Goal: Transaction & Acquisition: Purchase product/service

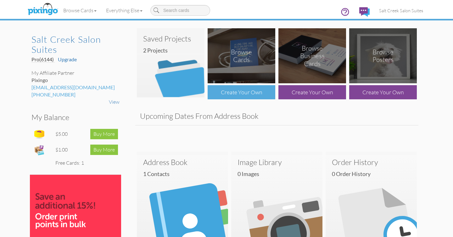
click at [246, 97] on div "Create Your Own" at bounding box center [241, 92] width 68 height 14
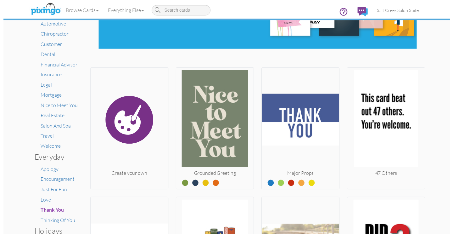
scroll to position [68, 0]
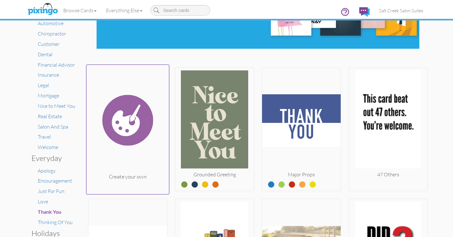
click at [144, 160] on img at bounding box center [127, 120] width 83 height 106
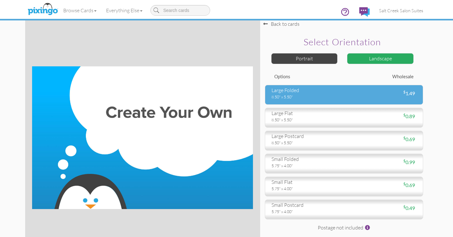
click at [336, 97] on div "8.50" x 5.50"" at bounding box center [305, 97] width 68 height 6
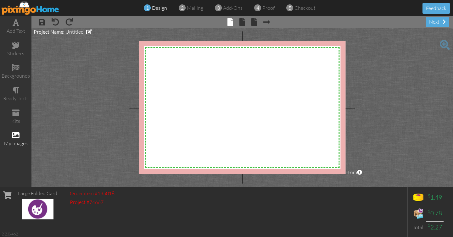
click at [14, 135] on span at bounding box center [16, 135] width 8 height 8
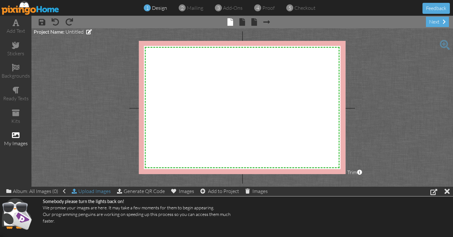
click at [86, 193] on div "Upload Images" at bounding box center [91, 191] width 39 height 9
click at [88, 194] on div "Upload Images" at bounding box center [91, 191] width 39 height 9
click at [95, 190] on div "Upload Images" at bounding box center [91, 191] width 39 height 9
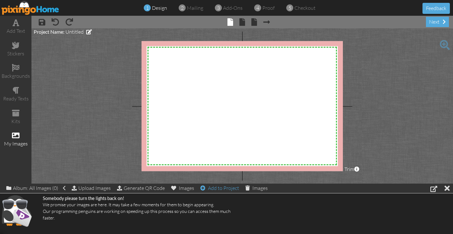
click at [221, 190] on div "Add to Project" at bounding box center [219, 187] width 39 height 9
click at [447, 187] on div at bounding box center [446, 187] width 5 height 9
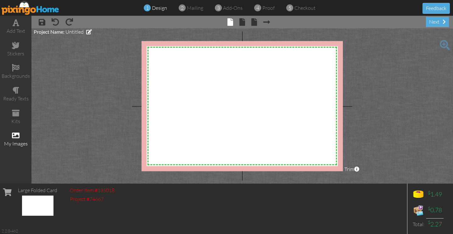
click at [15, 140] on div "my images" at bounding box center [15, 143] width 31 height 7
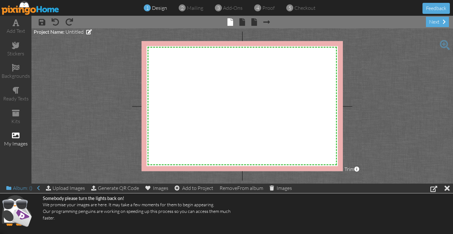
click at [29, 189] on div "Album: ()" at bounding box center [22, 187] width 33 height 9
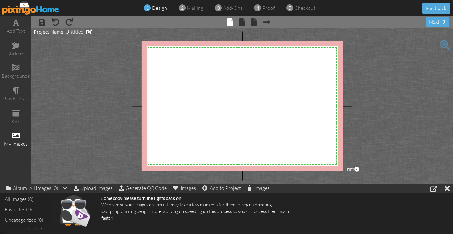
scroll to position [1, 0]
click at [25, 201] on div "All Images (0)" at bounding box center [25, 198] width 45 height 10
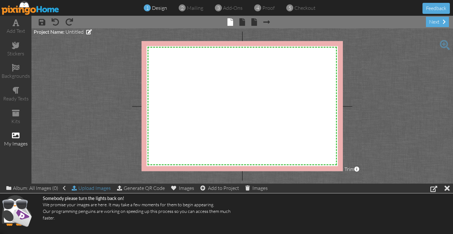
click at [94, 185] on div "Upload Images" at bounding box center [91, 187] width 39 height 9
click at [433, 187] on div at bounding box center [433, 189] width 7 height 8
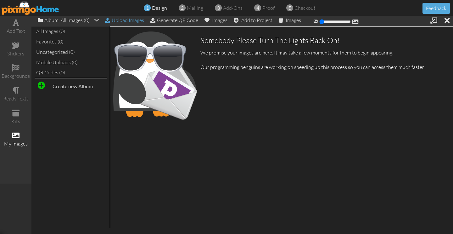
click at [128, 22] on div "Upload Images" at bounding box center [124, 20] width 39 height 9
click at [447, 21] on div at bounding box center [446, 20] width 5 height 9
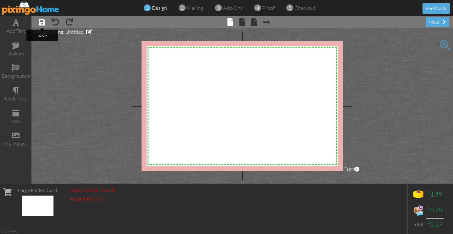
click at [45, 24] on span at bounding box center [42, 22] width 7 height 8
click at [37, 10] on img at bounding box center [31, 8] width 58 height 14
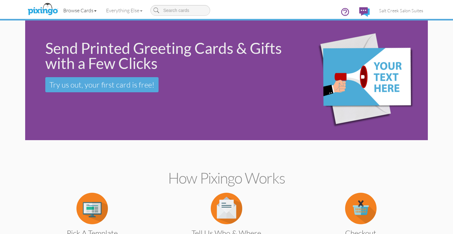
click at [90, 9] on link "Browse Cards" at bounding box center [79, 11] width 43 height 16
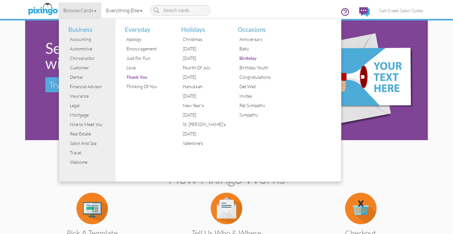
click at [118, 7] on link "Everything Else" at bounding box center [124, 11] width 46 height 16
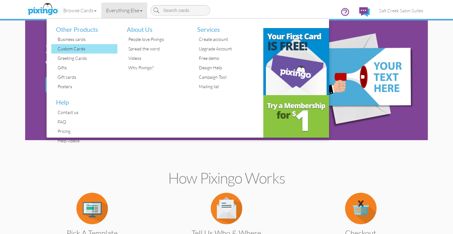
click at [68, 46] on div "Custom Cards" at bounding box center [86, 48] width 61 height 9
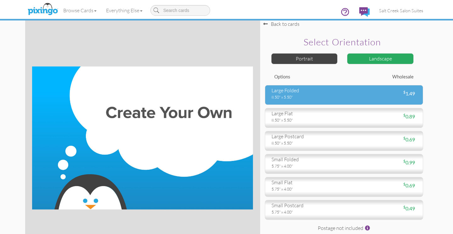
click at [319, 91] on div "large folded" at bounding box center [305, 90] width 68 height 7
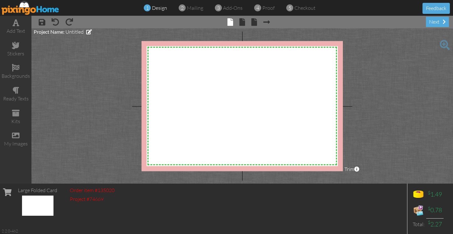
click at [238, 20] on span "× inside" at bounding box center [239, 22] width 12 height 10
click at [241, 23] on span at bounding box center [242, 22] width 6 height 8
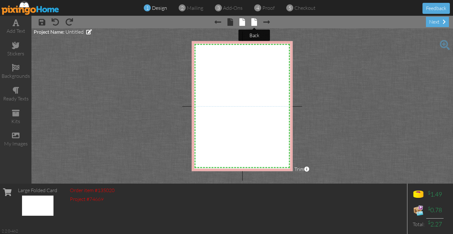
click at [256, 24] on span at bounding box center [254, 22] width 6 height 8
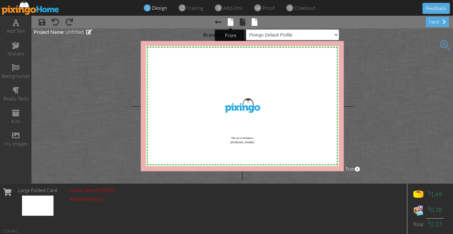
click at [228, 24] on span at bounding box center [231, 22] width 6 height 8
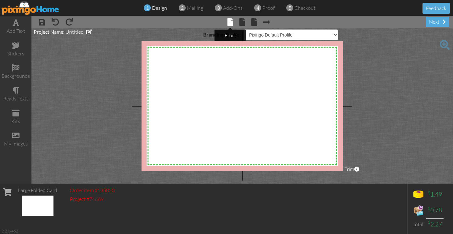
select select "?"
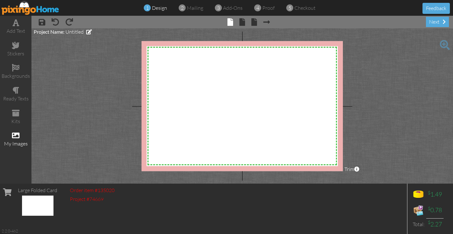
click at [12, 135] on span at bounding box center [16, 135] width 8 height 8
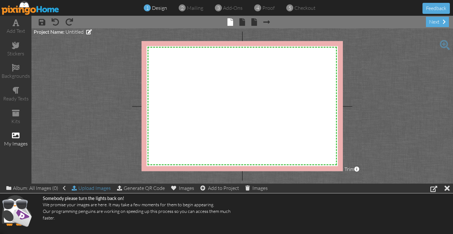
click at [88, 186] on div "Upload Images" at bounding box center [91, 187] width 39 height 9
click at [92, 185] on div "Upload Images" at bounding box center [91, 187] width 39 height 9
click at [83, 191] on div "Upload Images" at bounding box center [91, 187] width 39 height 9
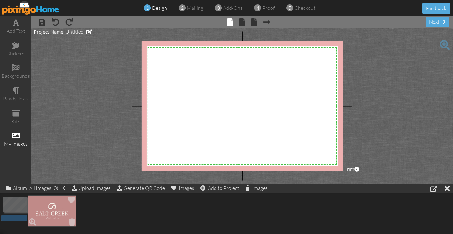
click at [69, 211] on img at bounding box center [52, 210] width 48 height 31
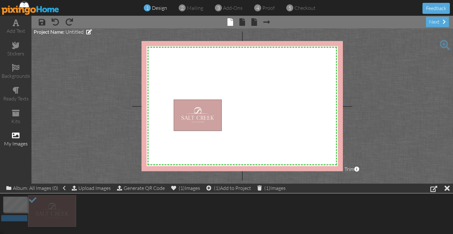
drag, startPoint x: 65, startPoint y: 203, endPoint x: 213, endPoint y: 107, distance: 176.1
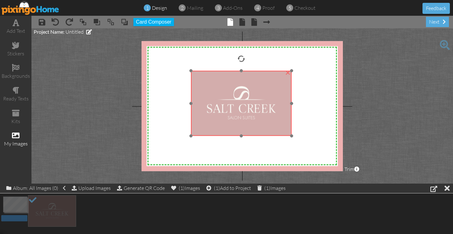
drag, startPoint x: 215, startPoint y: 129, endPoint x: 230, endPoint y: 100, distance: 32.1
click at [230, 100] on img at bounding box center [241, 102] width 101 height 65
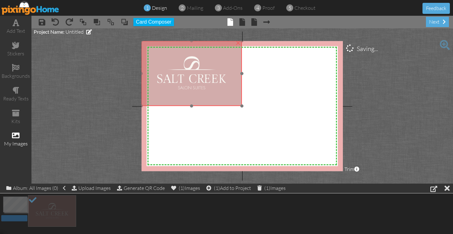
drag, startPoint x: 230, startPoint y: 100, endPoint x: 180, endPoint y: 71, distance: 57.8
click at [180, 71] on img at bounding box center [191, 73] width 101 height 65
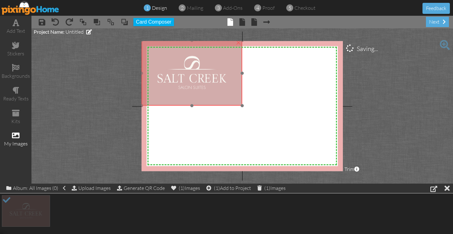
click at [241, 104] on img at bounding box center [191, 72] width 101 height 65
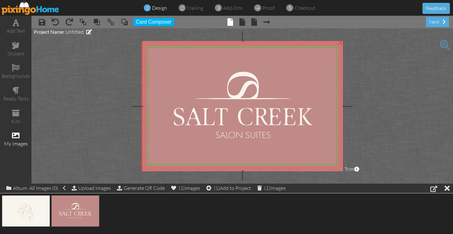
drag, startPoint x: 241, startPoint y: 105, endPoint x: 355, endPoint y: 171, distance: 132.1
click at [355, 171] on project-studio-wrapper "X X X X X X X X X X X X X X X X X X X X X X X X X X X X X X X X X X X X X X X X…" at bounding box center [241, 105] width 421 height 155
click at [255, 22] on span at bounding box center [254, 22] width 6 height 8
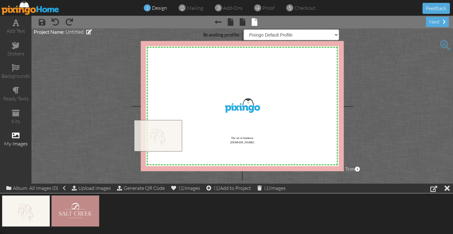
drag, startPoint x: 14, startPoint y: 209, endPoint x: 221, endPoint y: 118, distance: 226.7
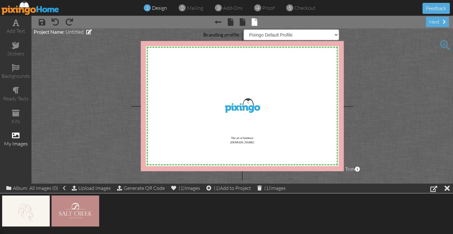
click at [220, 118] on div "X X X X X X X X X X X X X X X X X X X X X X X X X X X X X X X X X X X X X X X X…" at bounding box center [242, 106] width 203 height 130
click at [266, 36] on select "Pixingo Default Profile" at bounding box center [291, 34] width 95 height 11
click at [40, 209] on img at bounding box center [26, 210] width 48 height 31
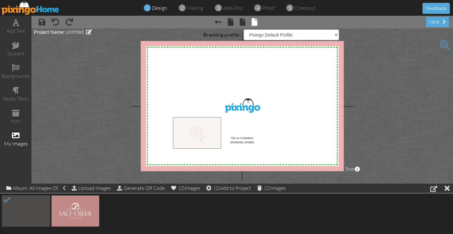
drag, startPoint x: 37, startPoint y: 209, endPoint x: 211, endPoint y: 130, distance: 190.6
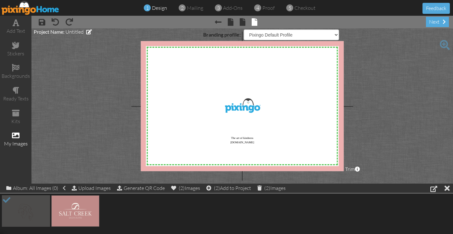
click at [211, 130] on div "X X X X X X X X X X X X X X X X X X X X X X X X X X X X X X X X X X X X X X X X…" at bounding box center [242, 106] width 203 height 130
click at [241, 23] on span at bounding box center [243, 22] width 6 height 8
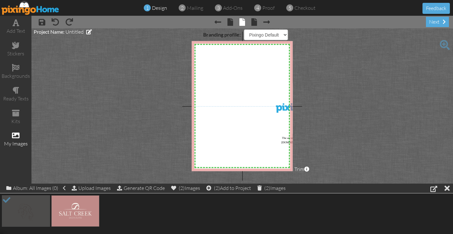
click at [281, 106] on div "X X X X X X X X X X X X X X X X X X X X X X X X X X X X X X X X X X X X X X X X…" at bounding box center [241, 106] width 101 height 130
select select "?"
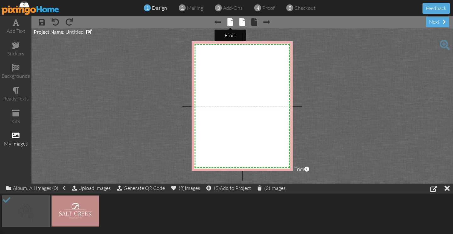
click at [232, 23] on span at bounding box center [230, 22] width 6 height 8
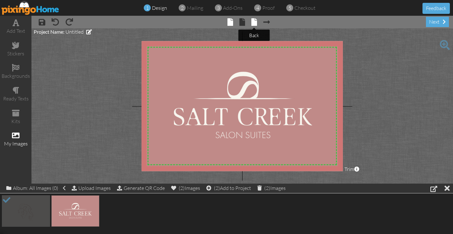
click at [254, 23] on span at bounding box center [254, 22] width 6 height 8
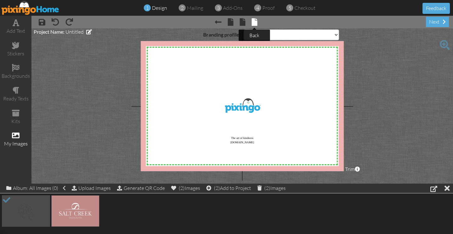
select select "object:3496"
click at [316, 37] on select "Pixingo Default Profile" at bounding box center [291, 34] width 95 height 11
drag, startPoint x: 231, startPoint y: 138, endPoint x: 267, endPoint y: 147, distance: 37.6
click at [267, 149] on div "X X X X X X X X X X X X X X X X X X X X X X X X X X X X X X X X X X X X X X X X…" at bounding box center [242, 106] width 203 height 130
click at [238, 113] on div "X X X X X X X X X X X X X X X X X X X X X X X X X X X X X X X X X X X X X X X X…" at bounding box center [242, 106] width 203 height 130
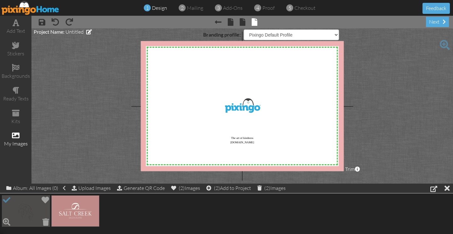
click at [41, 212] on img at bounding box center [26, 210] width 48 height 31
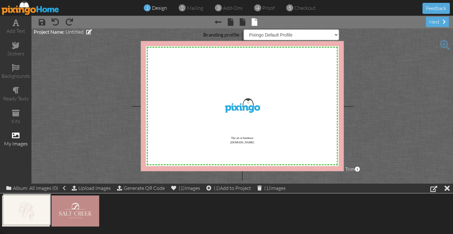
drag, startPoint x: 30, startPoint y: 212, endPoint x: 217, endPoint y: 127, distance: 204.8
click at [217, 127] on div "X X X X X X X X X X X X X X X X X X X X X X X X X X X X X X X X X X X X X X X X…" at bounding box center [242, 106] width 203 height 130
click at [39, 209] on img at bounding box center [26, 210] width 48 height 31
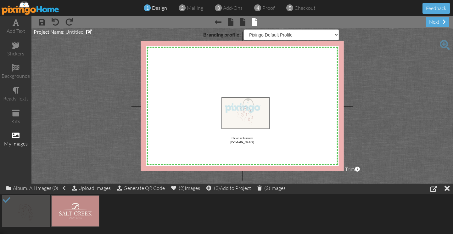
drag, startPoint x: 39, startPoint y: 209, endPoint x: 259, endPoint y: 111, distance: 240.2
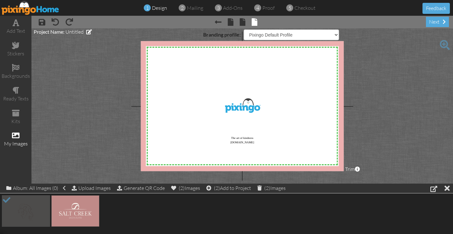
click at [279, 128] on div "X X X X X X X X X X X X X X X X X X X X X X X X X X X X X X X X X X X X X X X X…" at bounding box center [242, 106] width 203 height 130
click at [40, 17] on span "× save" at bounding box center [38, 22] width 13 height 10
click at [40, 21] on span at bounding box center [42, 22] width 7 height 8
click at [69, 29] on span "Untitled" at bounding box center [74, 32] width 18 height 6
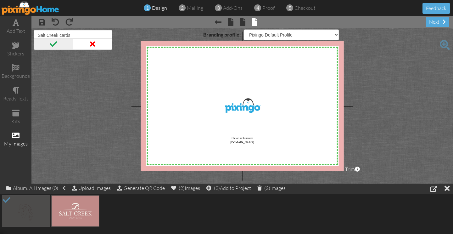
type input "Salt Creek cards"
click at [49, 43] on span at bounding box center [53, 43] width 39 height 11
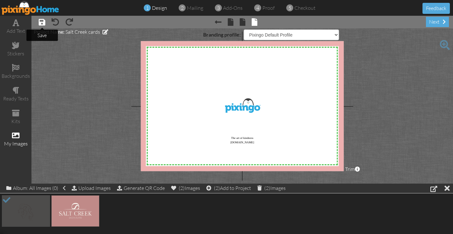
click at [41, 19] on span at bounding box center [42, 22] width 7 height 8
click at [435, 24] on div "next" at bounding box center [437, 22] width 23 height 10
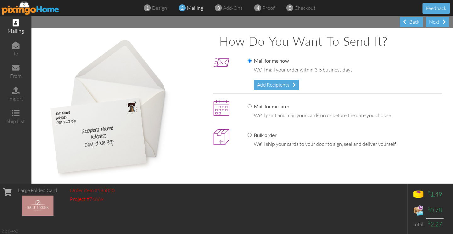
click at [16, 5] on img at bounding box center [31, 8] width 58 height 14
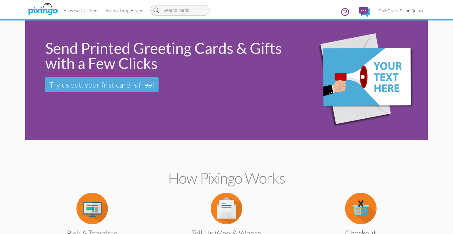
click at [396, 8] on span "Salt Creek Salon Suites" at bounding box center [401, 10] width 44 height 5
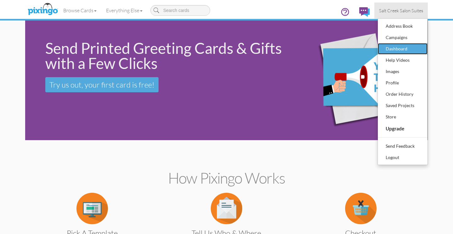
click at [395, 47] on div "Dashboard" at bounding box center [402, 48] width 37 height 9
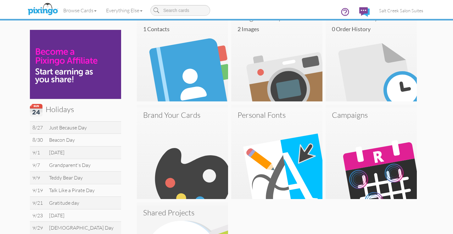
scroll to position [147, 0]
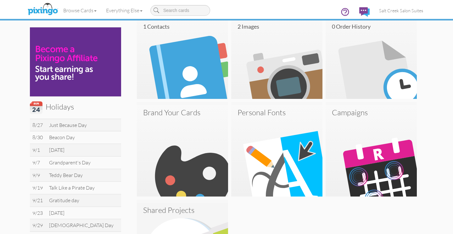
click at [179, 173] on img at bounding box center [182, 150] width 91 height 91
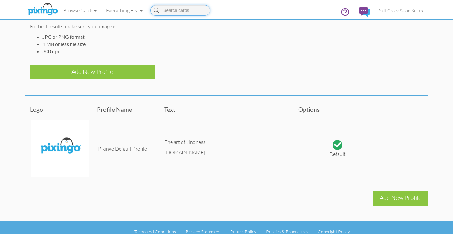
scroll to position [79, 0]
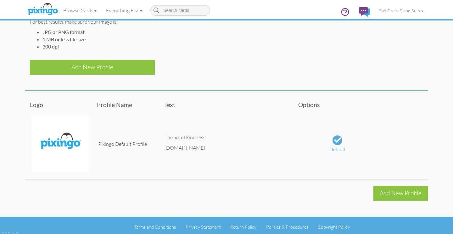
click at [336, 142] on div at bounding box center [337, 139] width 7 height 7
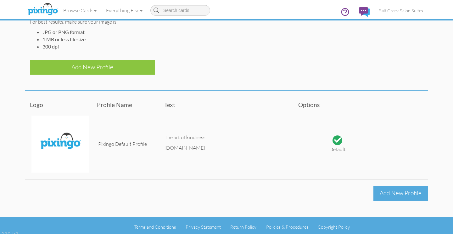
click at [383, 196] on div "Add New Profile" at bounding box center [400, 192] width 54 height 15
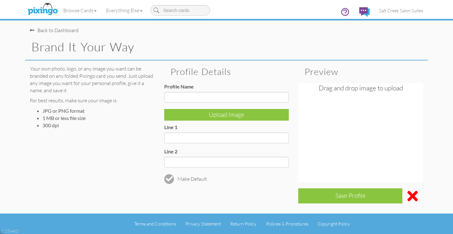
click at [393, 120] on div "Drag and drop image to upload" at bounding box center [360, 132] width 125 height 99
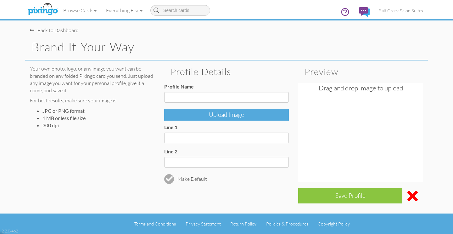
click at [224, 118] on div "Upload Image" at bounding box center [226, 115] width 125 height 12
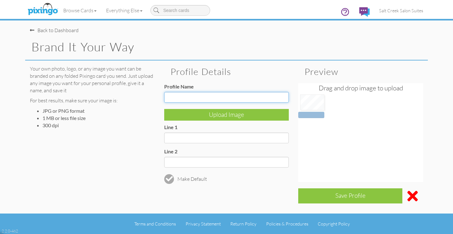
click at [211, 96] on input "Profile Name" at bounding box center [226, 97] width 125 height 11
type input "W"
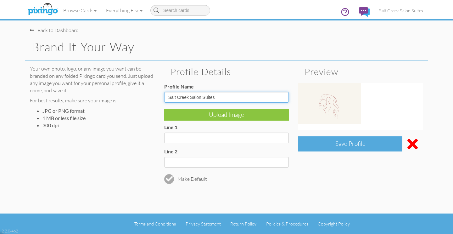
type input "Salt Creek Salon Suites"
click at [324, 142] on div "Save Profile" at bounding box center [350, 143] width 104 height 15
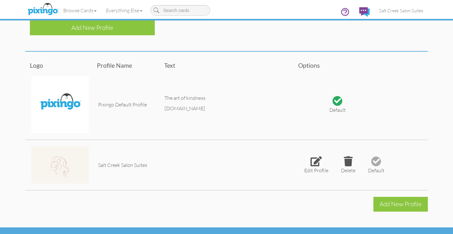
scroll to position [123, 0]
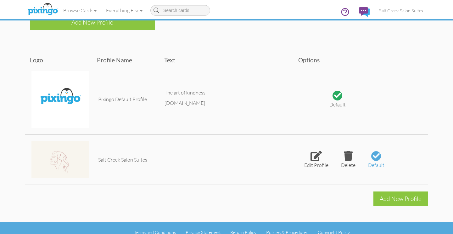
click at [374, 157] on div at bounding box center [375, 155] width 7 height 7
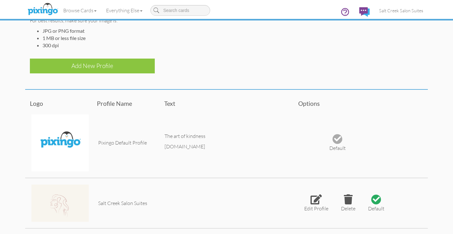
scroll to position [0, 0]
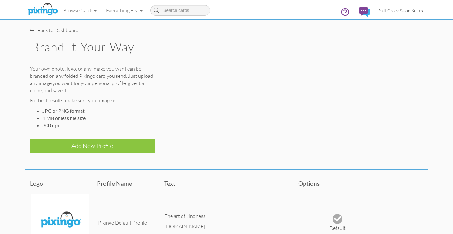
click at [388, 8] on span "Salt Creek Salon Suites" at bounding box center [401, 10] width 44 height 5
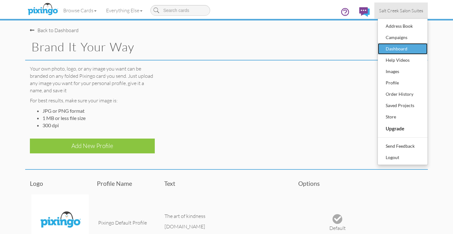
click at [389, 49] on div "Dashboard" at bounding box center [402, 48] width 37 height 9
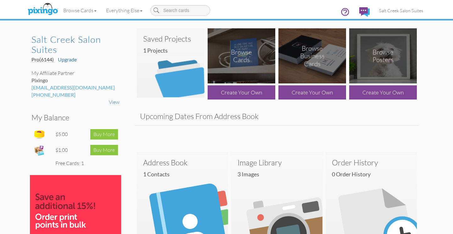
click at [168, 57] on img at bounding box center [171, 62] width 68 height 69
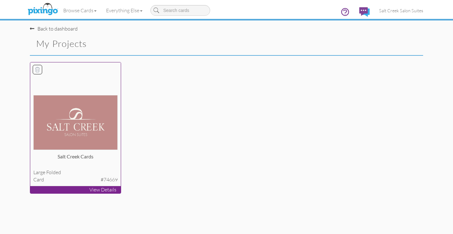
click at [85, 122] on img at bounding box center [75, 122] width 85 height 54
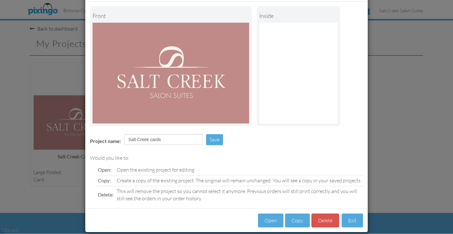
scroll to position [36, 0]
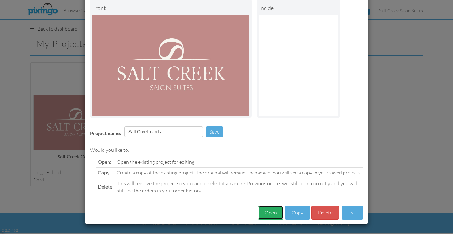
click at [267, 208] on button "Open" at bounding box center [270, 212] width 25 height 14
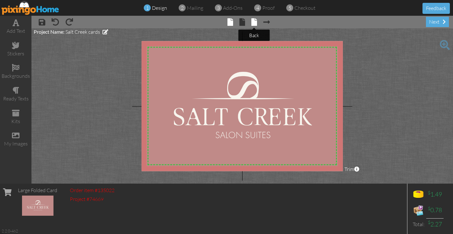
click at [251, 23] on span at bounding box center [254, 22] width 6 height 8
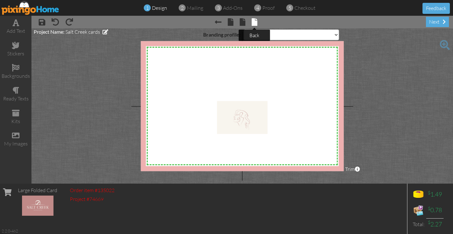
select select "object:4693"
click at [236, 117] on div "X X X X X X X X X X X X X X X X X X X X X X X X X X X X X X X X X X X X X X X X…" at bounding box center [242, 106] width 203 height 130
drag, startPoint x: 244, startPoint y: 118, endPoint x: 244, endPoint y: 100, distance: 17.9
click at [244, 100] on div "X X X X X X X X X X X X X X X X X X X X X X X X X X X X X X X X X X X X X X X X…" at bounding box center [242, 106] width 203 height 130
click at [248, 112] on div "X X X X X X X X X X X X X X X X X X X X X X X X X X X X X X X X X X X X X X X X…" at bounding box center [242, 106] width 203 height 130
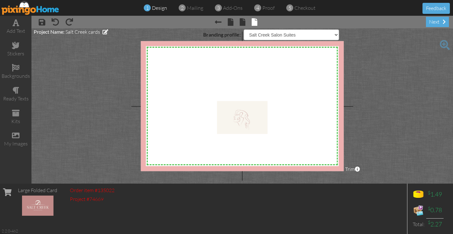
click at [248, 112] on div "X X X X X X X X X X X X X X X X X X X X X X X X X X X X X X X X X X X X X X X X…" at bounding box center [242, 106] width 203 height 130
click at [274, 33] on select "Pixingo Default Profile Salt Creek Salon Suites" at bounding box center [291, 34] width 95 height 11
click at [251, 116] on div "X X X X X X X X X X X X X X X X X X X X X X X X X X X X X X X X X X X X X X X X…" at bounding box center [242, 106] width 203 height 130
drag, startPoint x: 251, startPoint y: 116, endPoint x: 256, endPoint y: 81, distance: 35.7
click at [257, 83] on div "X X X X X X X X X X X X X X X X X X X X X X X X X X X X X X X X X X X X X X X X…" at bounding box center [242, 106] width 203 height 130
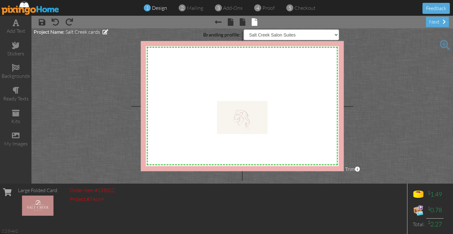
click at [87, 208] on div "Order item #135022 Project #74669" at bounding box center [92, 208] width 51 height 50
click at [16, 134] on span at bounding box center [16, 135] width 8 height 8
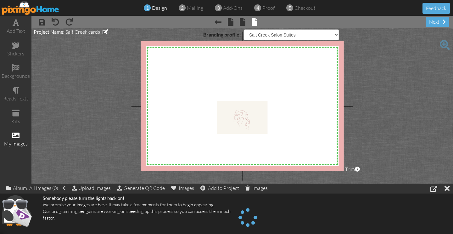
click at [67, 189] on div "Album: All Images (0) Upload Images Generate QR Code Images Add to Project Imag…" at bounding box center [226, 188] width 453 height 10
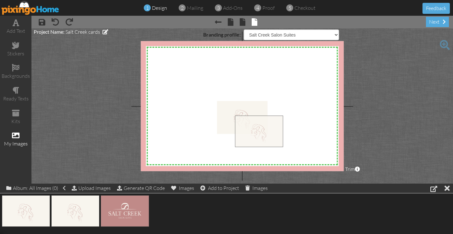
drag, startPoint x: 29, startPoint y: 208, endPoint x: 265, endPoint y: 126, distance: 249.6
click at [265, 126] on div "X X X X X X X X X X X X X X X X X X X X X X X X X X X X X X X X X X X X X X X X…" at bounding box center [242, 106] width 203 height 130
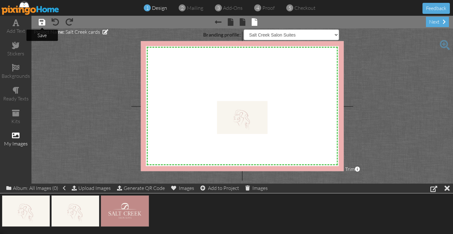
click at [41, 22] on span at bounding box center [42, 22] width 7 height 8
click at [33, 12] on img at bounding box center [31, 8] width 58 height 14
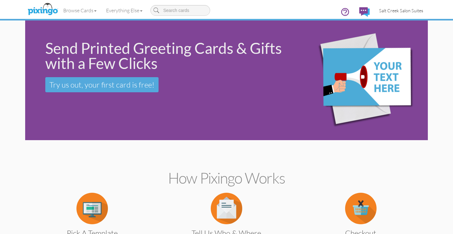
click at [389, 8] on span "Salt Creek Salon Suites" at bounding box center [401, 10] width 44 height 5
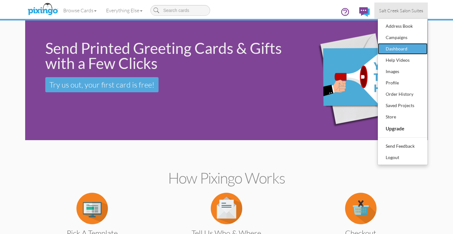
click at [391, 47] on div "Dashboard" at bounding box center [402, 48] width 37 height 9
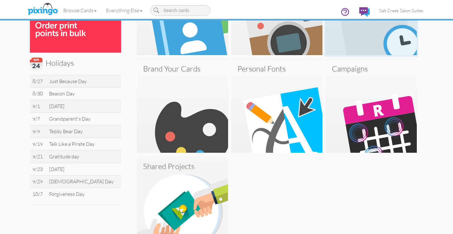
scroll to position [196, 0]
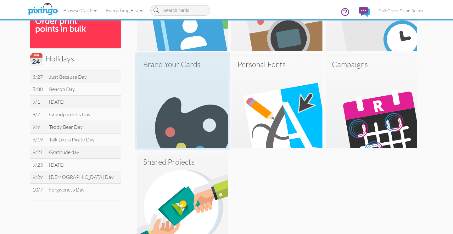
click at [178, 99] on img at bounding box center [182, 102] width 91 height 91
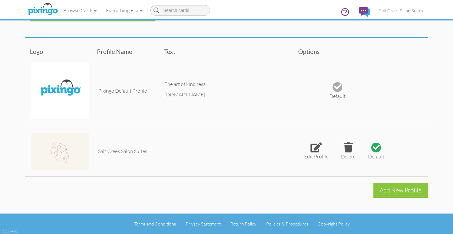
scroll to position [132, 0]
click at [315, 147] on div at bounding box center [315, 147] width 11 height 10
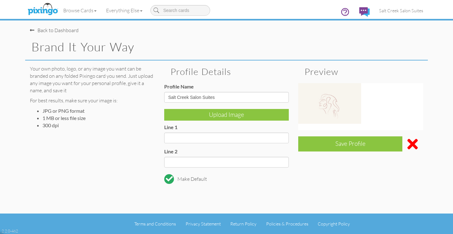
click at [332, 111] on img at bounding box center [329, 103] width 63 height 41
click at [342, 112] on img at bounding box center [329, 103] width 63 height 41
click at [328, 98] on img at bounding box center [329, 103] width 63 height 41
click at [412, 138] on div at bounding box center [412, 143] width 21 height 15
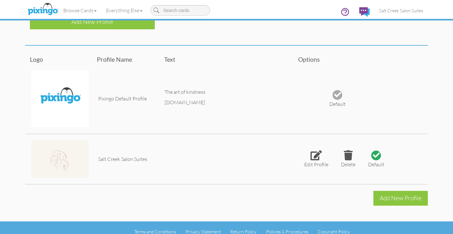
scroll to position [132, 0]
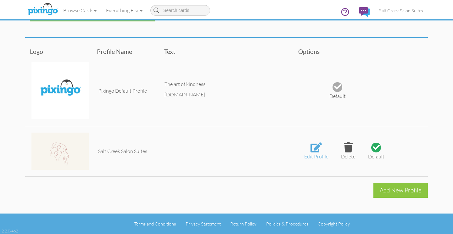
click at [316, 149] on div at bounding box center [315, 147] width 11 height 10
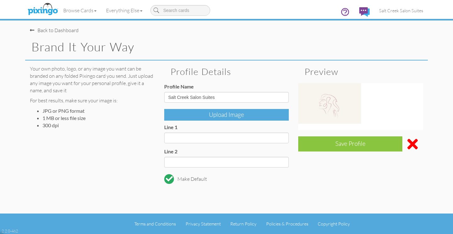
click at [246, 114] on div "Upload Image" at bounding box center [226, 115] width 125 height 12
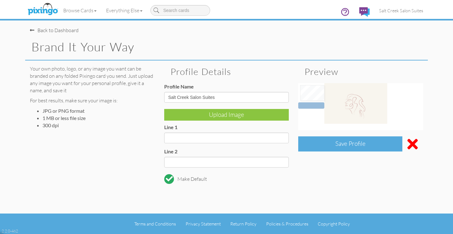
click at [341, 147] on div "Save Profile" at bounding box center [350, 143] width 104 height 15
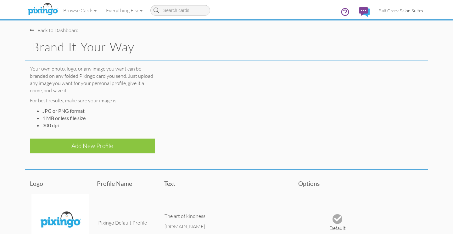
click at [396, 13] on link "Salt Creek Salon Suites" at bounding box center [400, 11] width 53 height 16
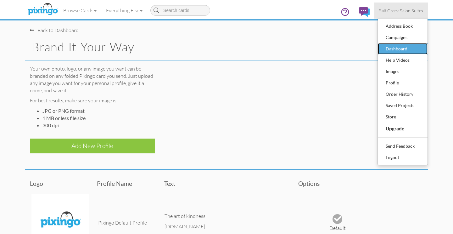
click at [402, 46] on div "Dashboard" at bounding box center [402, 48] width 37 height 9
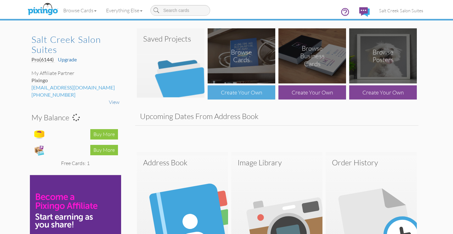
click at [241, 93] on div "Create Your Own" at bounding box center [241, 92] width 68 height 14
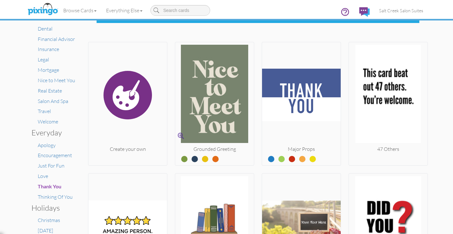
scroll to position [103, 0]
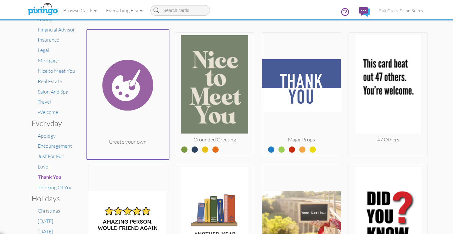
click at [106, 87] on img at bounding box center [127, 85] width 83 height 106
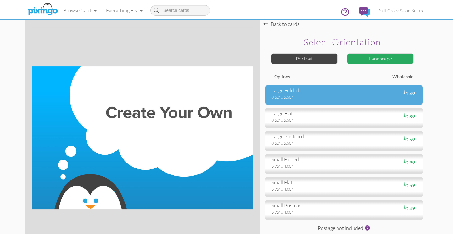
click at [298, 94] on div "8.50" x 5.50"" at bounding box center [305, 97] width 68 height 6
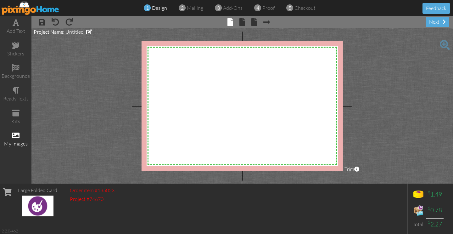
click at [14, 140] on div "my images" at bounding box center [15, 143] width 31 height 7
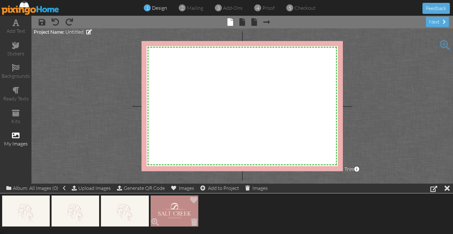
click at [179, 209] on img at bounding box center [174, 210] width 48 height 31
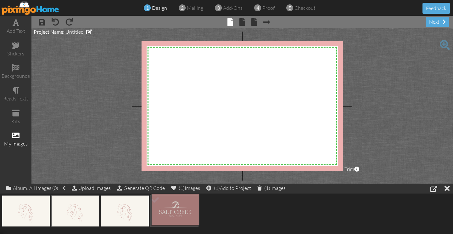
drag, startPoint x: 179, startPoint y: 209, endPoint x: 233, endPoint y: 113, distance: 110.2
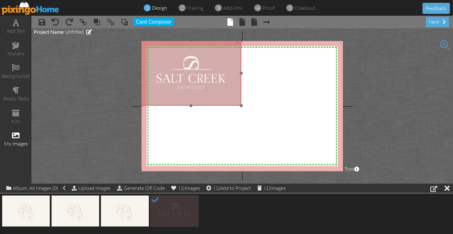
drag, startPoint x: 240, startPoint y: 126, endPoint x: 177, endPoint y: 67, distance: 86.1
click at [177, 67] on img at bounding box center [190, 72] width 101 height 65
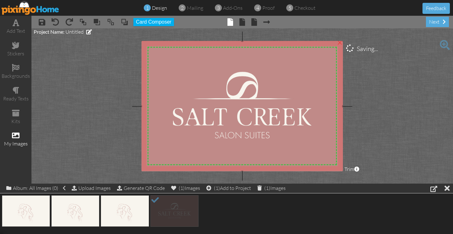
drag, startPoint x: 241, startPoint y: 105, endPoint x: 340, endPoint y: 172, distance: 119.2
click at [340, 172] on project-studio-wrapper "X X X X X X X X X X X X X X X X X X X X X X X X X X X X X X X X X X X X X X X X…" at bounding box center [241, 105] width 421 height 155
click at [254, 24] on span at bounding box center [254, 22] width 6 height 8
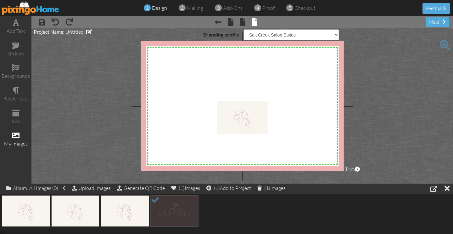
drag, startPoint x: 235, startPoint y: 112, endPoint x: 236, endPoint y: 93, distance: 18.9
click at [235, 93] on div "X X X X X X X X X X X X X X X X X X X X X X X X X X X X X X X X X X X X X X X X…" at bounding box center [242, 106] width 203 height 130
click at [239, 116] on div "X X X X X X X X X X X X X X X X X X X X X X X X X X X X X X X X X X X X X X X X…" at bounding box center [242, 106] width 203 height 130
click at [258, 34] on select "Pixingo Default Profile Salt Creek Salon Suites" at bounding box center [291, 34] width 95 height 11
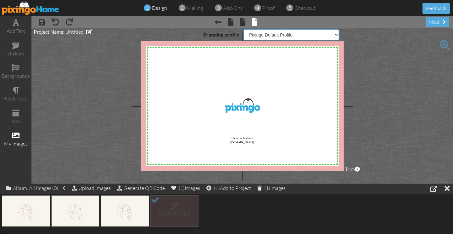
click at [257, 34] on select "Pixingo Default Profile Salt Creek Salon Suites" at bounding box center [291, 34] width 95 height 11
select select "object:6350"
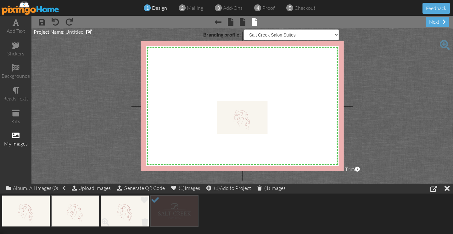
click at [133, 207] on img at bounding box center [125, 210] width 48 height 31
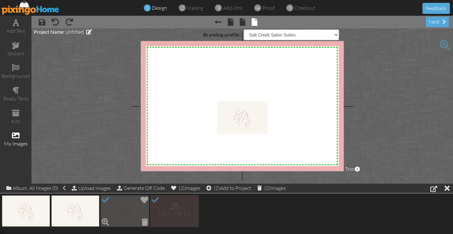
click at [133, 206] on img at bounding box center [125, 210] width 48 height 31
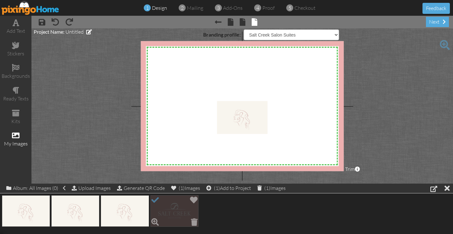
click at [170, 215] on img at bounding box center [174, 210] width 48 height 31
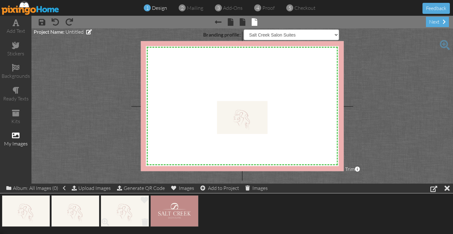
click at [126, 207] on img at bounding box center [125, 210] width 48 height 31
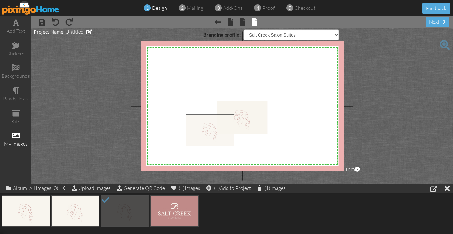
drag, startPoint x: 126, startPoint y: 208, endPoint x: 211, endPoint y: 127, distance: 117.6
click at [211, 127] on div "X X X X X X X X X X X X X X X X X X X X X X X X X X X X X X X X X X X X X X X X…" at bounding box center [242, 106] width 203 height 130
click at [33, 13] on img at bounding box center [31, 8] width 58 height 14
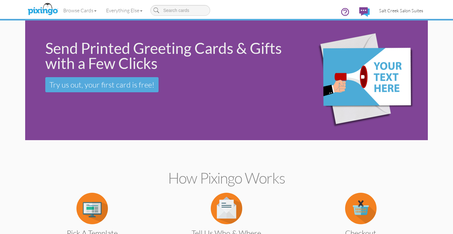
click at [400, 10] on span "Salt Creek Salon Suites" at bounding box center [401, 10] width 44 height 5
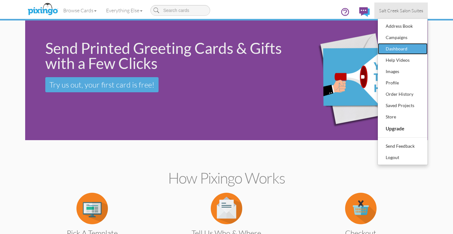
click at [398, 49] on div "Dashboard" at bounding box center [402, 48] width 37 height 9
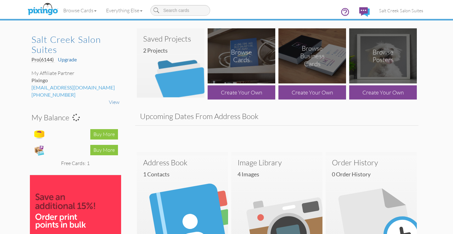
click at [173, 67] on img at bounding box center [171, 62] width 68 height 69
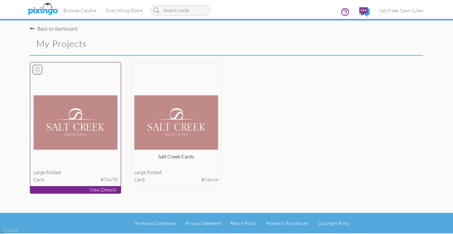
click at [37, 71] on icon at bounding box center [37, 69] width 6 height 6
click at [380, 46] on button "Delete 1 project(s)?" at bounding box center [396, 44] width 54 height 11
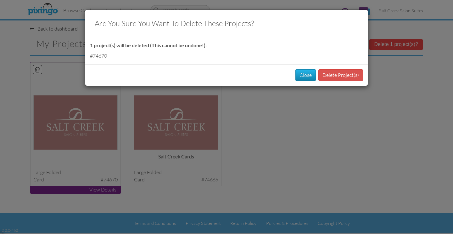
click at [328, 67] on div "Close Delete Project(s)" at bounding box center [226, 74] width 282 height 21
click at [328, 71] on button "Delete Project(s)" at bounding box center [340, 75] width 45 height 12
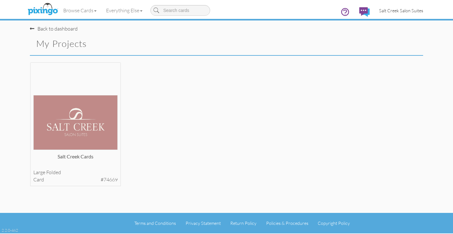
click at [422, 10] on span "Salt Creek Salon Suites" at bounding box center [401, 10] width 44 height 5
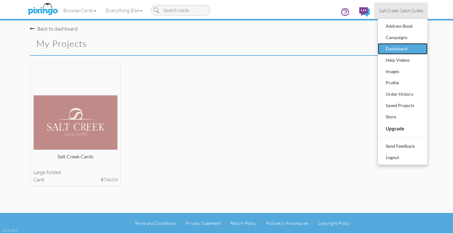
click at [395, 51] on div "Dashboard" at bounding box center [402, 48] width 37 height 9
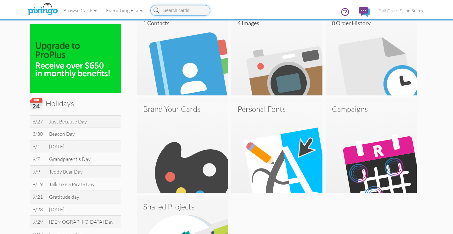
scroll to position [179, 0]
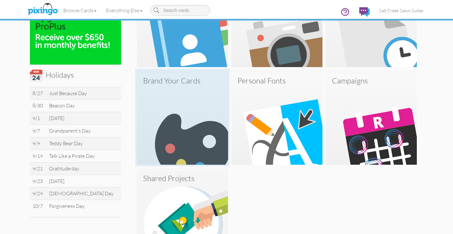
click at [211, 136] on img at bounding box center [182, 118] width 91 height 91
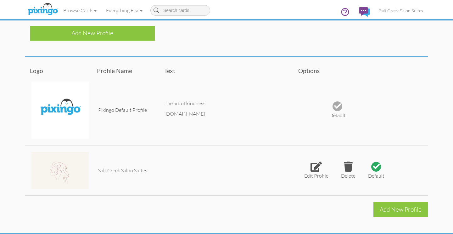
scroll to position [132, 0]
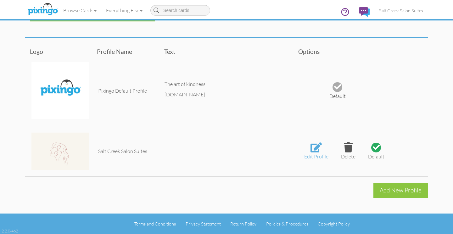
click at [315, 150] on div at bounding box center [315, 147] width 11 height 10
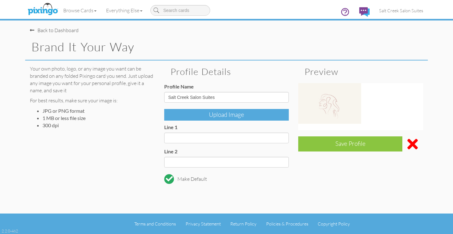
click at [244, 113] on div "Upload Image" at bounding box center [226, 115] width 125 height 12
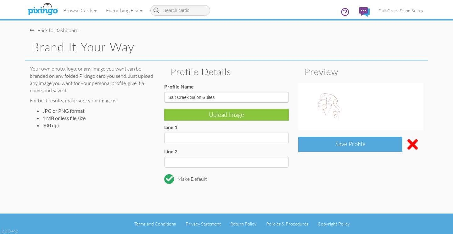
click at [328, 136] on div "Save Profile" at bounding box center [350, 143] width 104 height 15
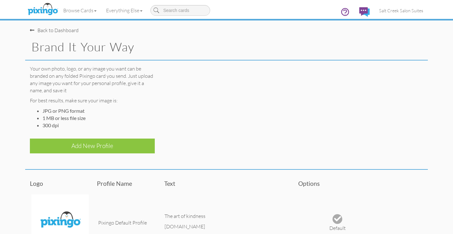
click at [330, 141] on div "Your own photo, logo, or any image you want can be branded on any folded Pixing…" at bounding box center [226, 106] width 402 height 93
click at [387, 8] on span "Salt Creek Salon Suites" at bounding box center [401, 10] width 44 height 5
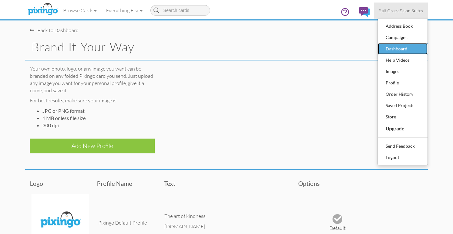
click at [400, 48] on div "Dashboard" at bounding box center [402, 48] width 37 height 9
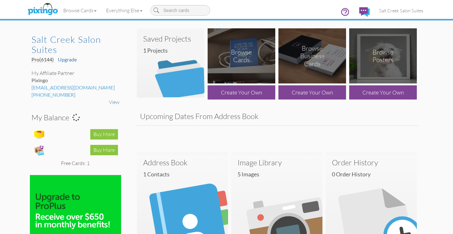
click at [174, 73] on img at bounding box center [171, 62] width 68 height 69
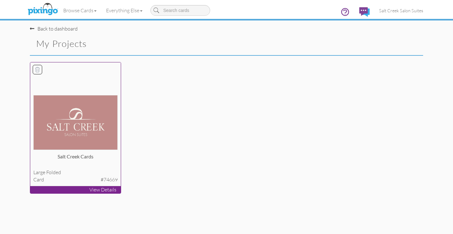
click at [68, 102] on img at bounding box center [75, 122] width 85 height 54
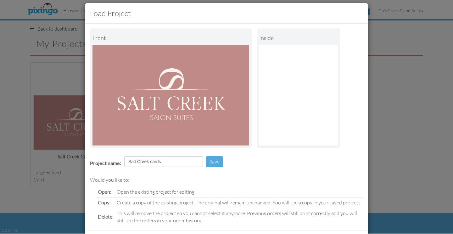
scroll to position [36, 0]
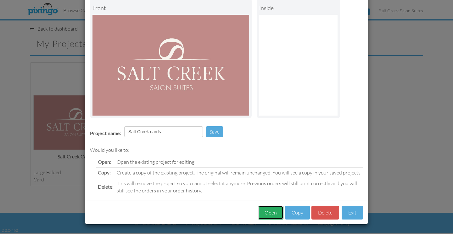
click at [270, 213] on button "Open" at bounding box center [270, 212] width 25 height 14
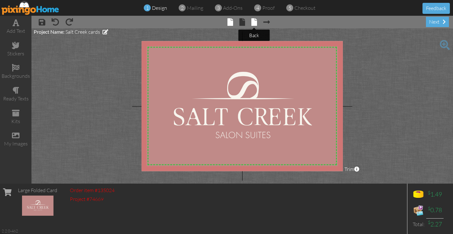
click at [252, 22] on span at bounding box center [254, 22] width 6 height 8
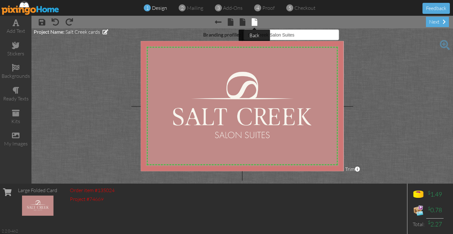
select select "object:1026"
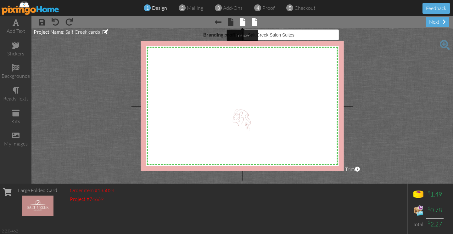
click at [244, 25] on span at bounding box center [243, 22] width 6 height 8
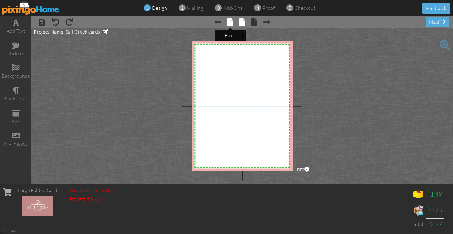
click at [232, 23] on span at bounding box center [230, 22] width 6 height 8
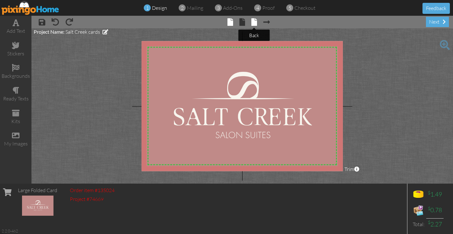
click at [255, 19] on span at bounding box center [254, 22] width 6 height 8
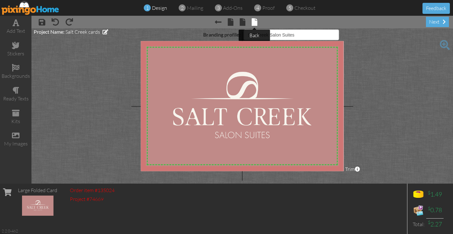
select select "object:1037"
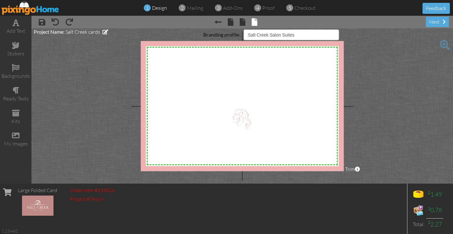
click at [36, 10] on img at bounding box center [31, 8] width 58 height 14
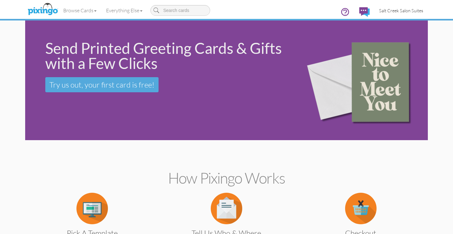
click at [411, 11] on span "Salt Creek Salon Suites" at bounding box center [401, 10] width 44 height 5
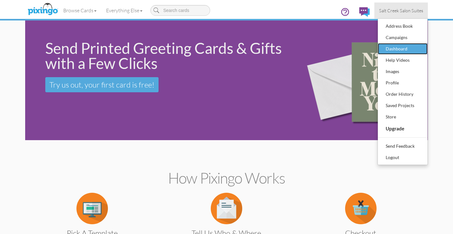
click at [398, 44] on div "Dashboard" at bounding box center [402, 48] width 37 height 9
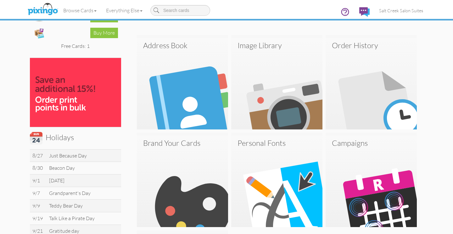
scroll to position [149, 0]
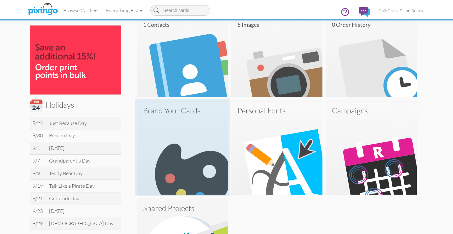
click at [202, 145] on img at bounding box center [182, 148] width 91 height 91
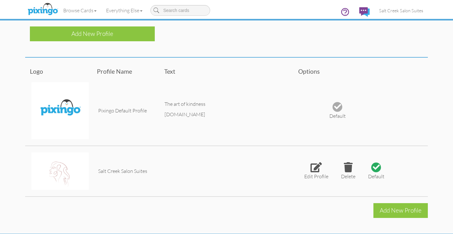
scroll to position [113, 0]
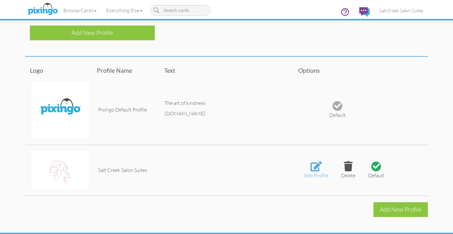
click at [313, 174] on div "Edit Profile" at bounding box center [316, 175] width 24 height 7
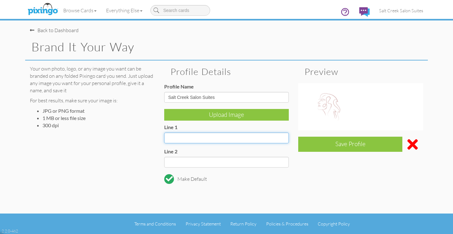
click at [215, 140] on input "Line 1" at bounding box center [226, 137] width 125 height 11
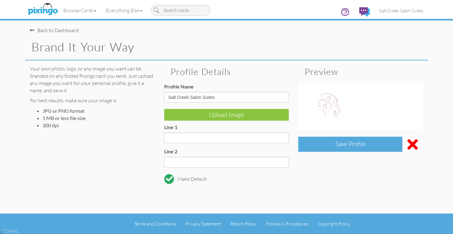
click at [311, 144] on div "Save Profile" at bounding box center [350, 143] width 104 height 15
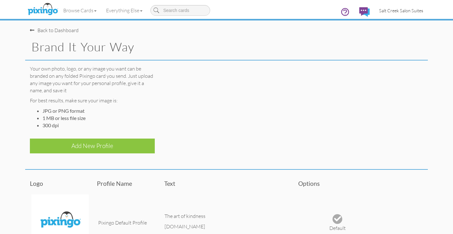
click at [383, 9] on span "Salt Creek Salon Suites" at bounding box center [401, 10] width 44 height 5
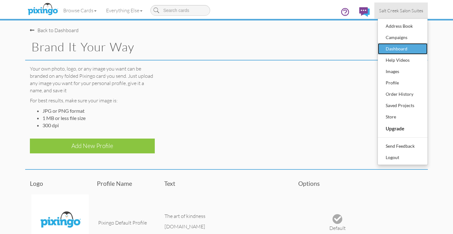
click at [400, 51] on div "Dashboard" at bounding box center [402, 48] width 37 height 9
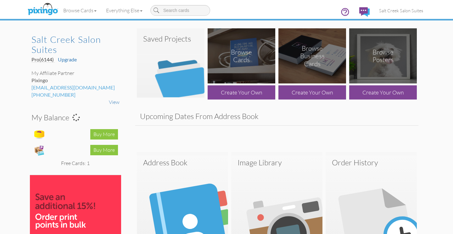
click at [182, 60] on img at bounding box center [171, 62] width 68 height 69
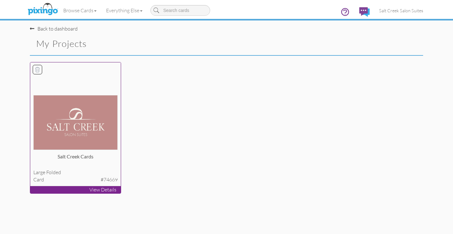
click at [68, 121] on img at bounding box center [75, 122] width 85 height 54
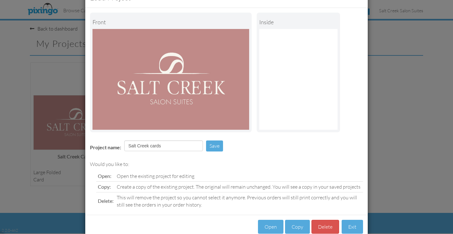
scroll to position [36, 0]
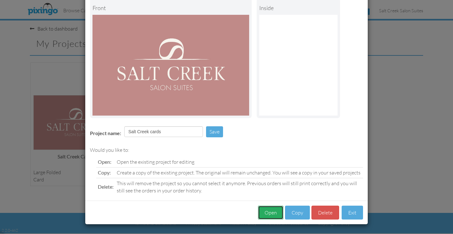
click at [268, 210] on button "Open" at bounding box center [270, 212] width 25 height 14
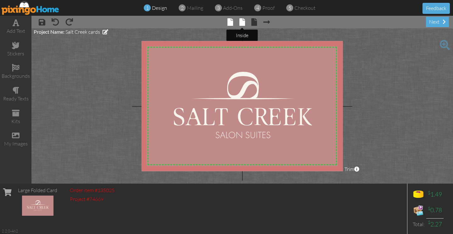
click at [240, 22] on span at bounding box center [242, 22] width 6 height 8
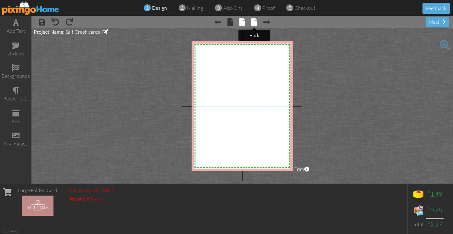
click at [255, 21] on span at bounding box center [254, 22] width 6 height 8
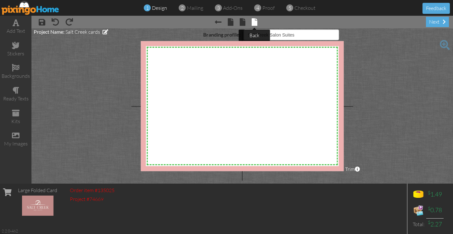
select select "object:2191"
click at [430, 26] on div "next" at bounding box center [437, 22] width 23 height 10
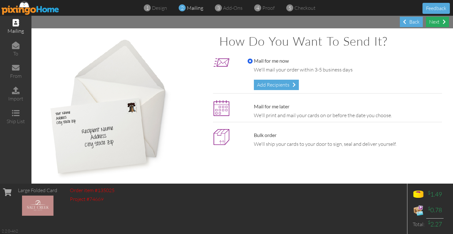
click at [435, 24] on div "Next" at bounding box center [437, 22] width 23 height 10
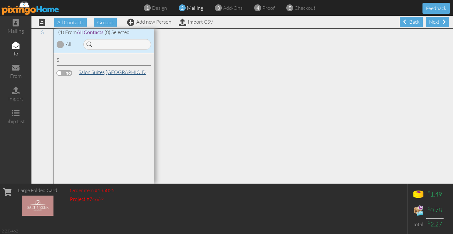
click at [124, 72] on link "[GEOGRAPHIC_DATA]" at bounding box center [117, 72] width 78 height 8
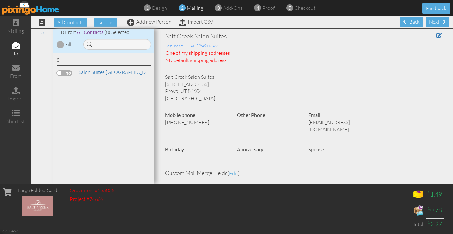
click at [204, 53] on div "One of my shipping addresses" at bounding box center [303, 52] width 276 height 7
click at [203, 60] on div "My default shipping address" at bounding box center [303, 60] width 276 height 7
click at [155, 23] on link "Add new Person" at bounding box center [149, 22] width 44 height 6
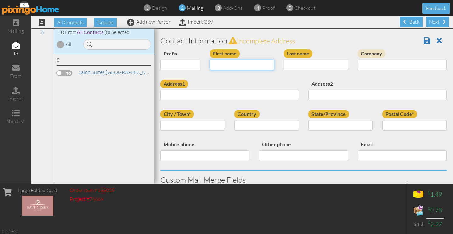
click at [229, 67] on input "First name" at bounding box center [242, 64] width 64 height 11
type input "Cameron"
click at [312, 60] on input "Last name" at bounding box center [316, 64] width 64 height 11
type input "Ricks"
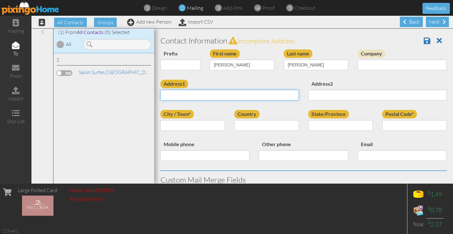
click at [270, 95] on input "Address1" at bounding box center [229, 95] width 138 height 11
type input "[STREET_ADDRESS][PERSON_NAME][PERSON_NAME]"
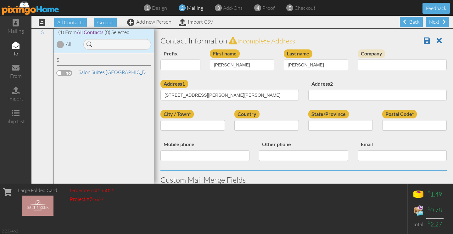
type input "[PERSON_NAME]"
select select "object:2277"
type input "84020"
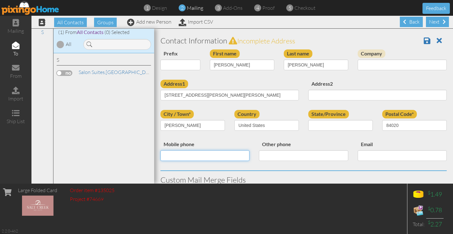
type input "8016347794"
type input "[EMAIL_ADDRESS][DOMAIN_NAME]"
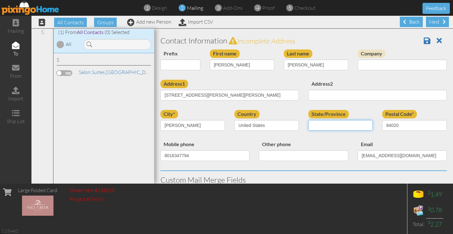
select select "object:2576"
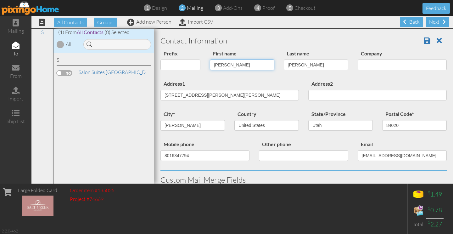
drag, startPoint x: 240, startPoint y: 63, endPoint x: 189, endPoint y: 52, distance: 51.9
click at [189, 53] on div "Prefix Dr. Mr. Mrs. First name Cameron Last name Ricks Company" at bounding box center [303, 64] width 295 height 30
type input "[PERSON_NAME]"
drag, startPoint x: 296, startPoint y: 62, endPoint x: 276, endPoint y: 62, distance: 20.1
click at [276, 62] on div "Prefix Dr. Mr. Mrs. First name Brynn Last name Ricks Company" at bounding box center [303, 64] width 295 height 30
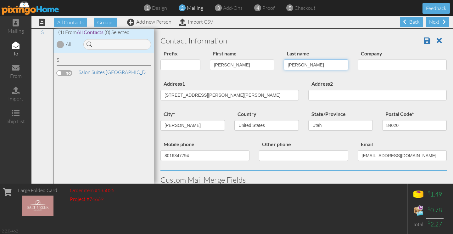
drag, startPoint x: 301, startPoint y: 64, endPoint x: 269, endPoint y: 64, distance: 32.7
click at [269, 64] on div "Prefix Dr. Mr. Mrs. First name Brynn Last name Ricks Company" at bounding box center [303, 64] width 295 height 30
type input "Thayer"
click at [256, 78] on div "Prefix Dr. Mr. Mrs. First name Brynn Last name Thayer Company" at bounding box center [303, 64] width 295 height 30
click at [426, 38] on span at bounding box center [426, 41] width 7 height 8
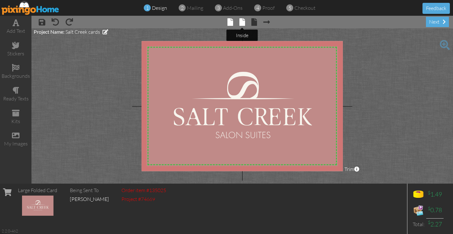
click at [242, 20] on span at bounding box center [242, 22] width 6 height 8
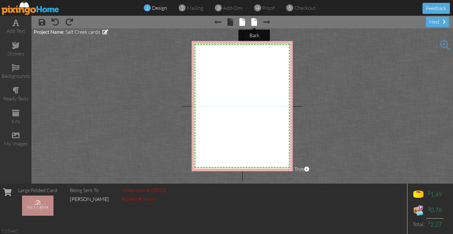
click at [253, 22] on span at bounding box center [254, 22] width 6 height 8
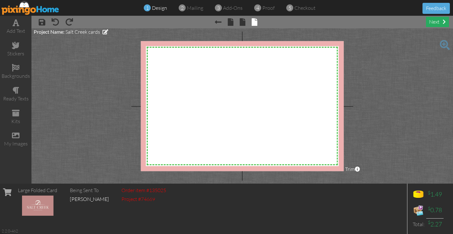
click at [432, 25] on div "next" at bounding box center [437, 22] width 23 height 10
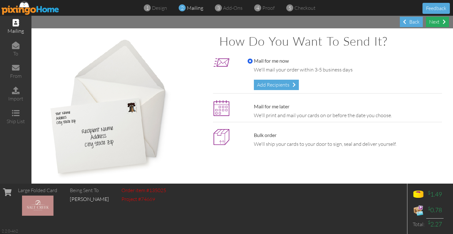
click at [432, 24] on div "Next" at bounding box center [437, 22] width 23 height 10
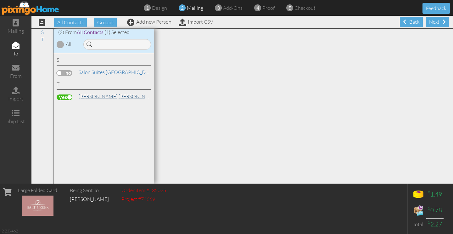
click at [88, 93] on link "[PERSON_NAME]" at bounding box center [118, 96] width 80 height 8
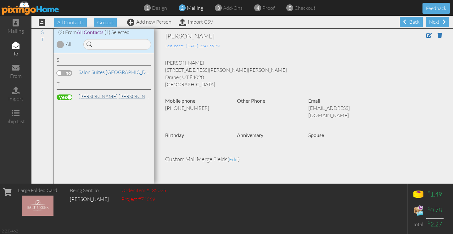
click at [89, 97] on span "[PERSON_NAME]," at bounding box center [99, 96] width 40 height 6
click at [431, 21] on div "Next" at bounding box center [437, 22] width 23 height 10
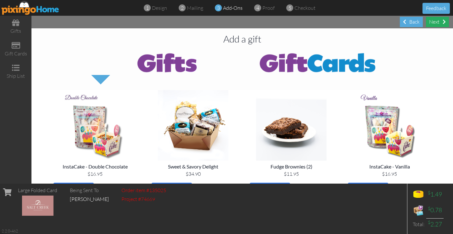
click at [432, 21] on div "Next" at bounding box center [437, 22] width 23 height 10
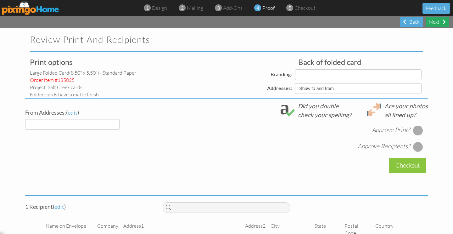
select select "object:305"
select select "object:308"
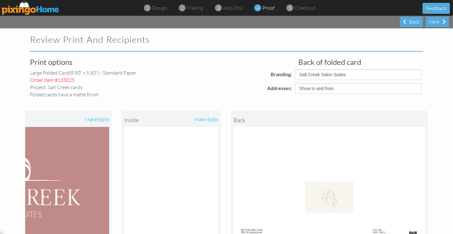
click at [45, 11] on img at bounding box center [31, 8] width 58 height 14
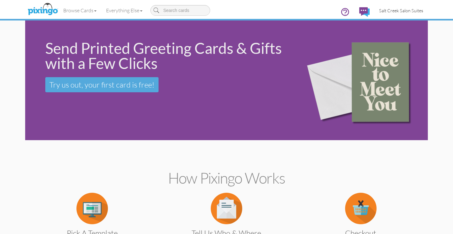
click at [399, 11] on span "Salt Creek Salon Suites" at bounding box center [401, 10] width 44 height 5
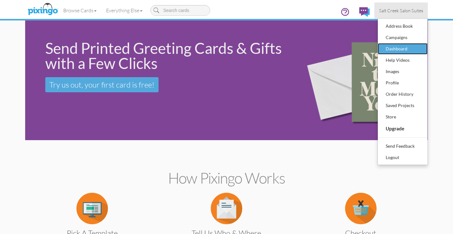
click at [399, 49] on div "Dashboard" at bounding box center [402, 48] width 37 height 9
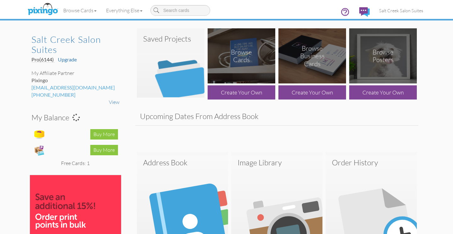
click at [159, 58] on img at bounding box center [171, 62] width 68 height 69
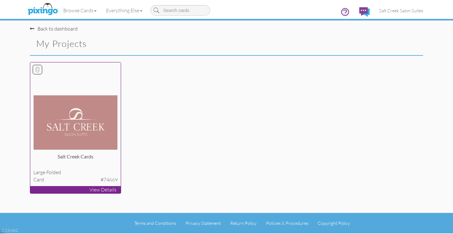
click at [67, 110] on img at bounding box center [75, 122] width 85 height 54
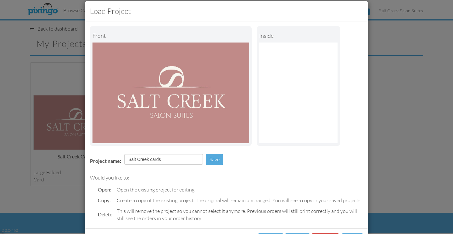
scroll to position [36, 0]
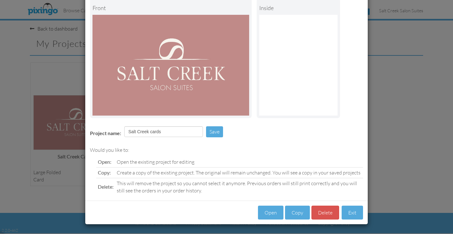
click at [420, 167] on div "Load Project Front inside Project name: Salt Creek cards Save Would you like to…" at bounding box center [226, 117] width 453 height 234
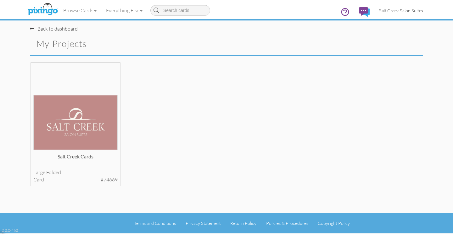
click at [397, 14] on link "Salt Creek Salon Suites" at bounding box center [400, 11] width 53 height 16
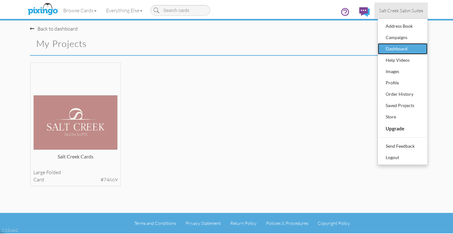
click at [394, 46] on div "Dashboard" at bounding box center [402, 48] width 37 height 9
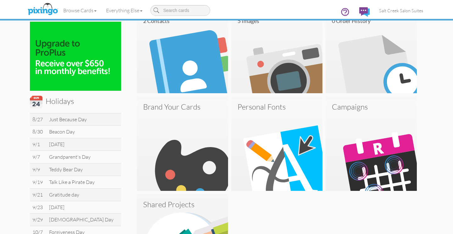
scroll to position [155, 0]
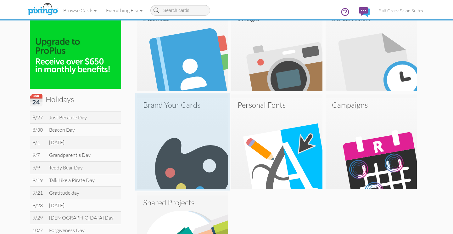
click at [205, 167] on img at bounding box center [182, 142] width 91 height 91
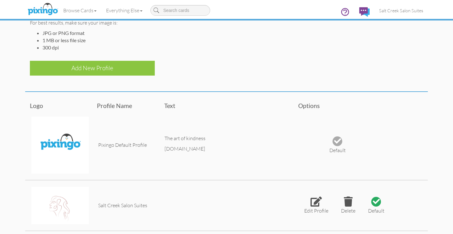
scroll to position [132, 0]
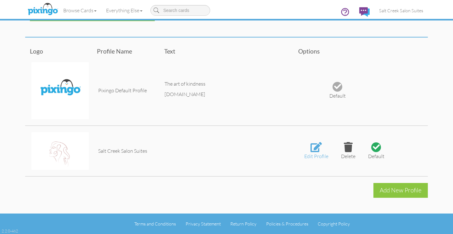
click at [314, 147] on div at bounding box center [315, 147] width 11 height 10
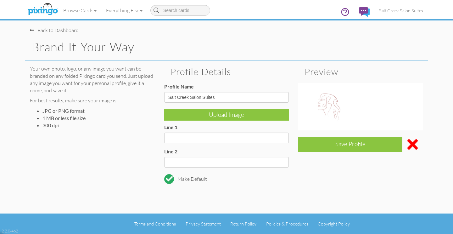
scroll to position [0, 0]
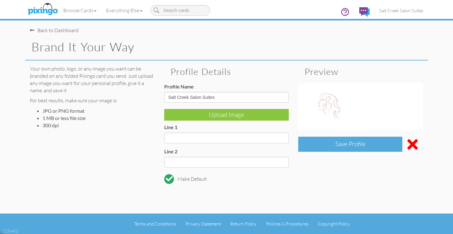
click at [334, 141] on div "Save Profile" at bounding box center [350, 143] width 104 height 15
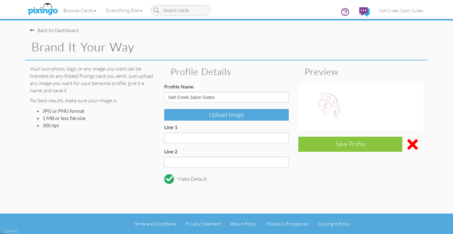
click at [262, 117] on div "Upload Image" at bounding box center [226, 115] width 125 height 12
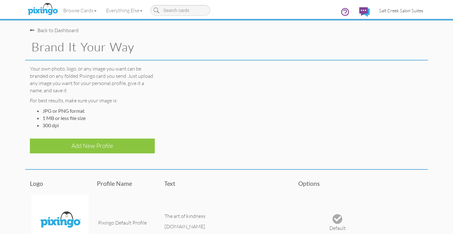
click at [395, 14] on link "Salt Creek Salon Suites" at bounding box center [400, 11] width 53 height 16
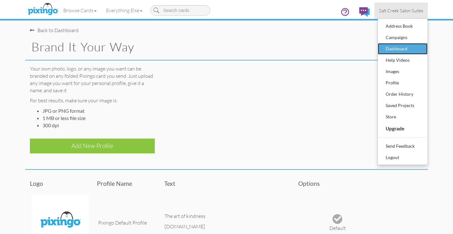
click at [395, 47] on div "Dashboard" at bounding box center [402, 48] width 37 height 9
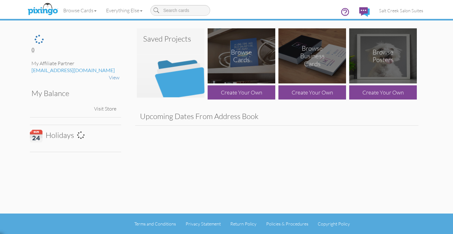
click at [215, 84] on div "Browse Cards Create Your Own" at bounding box center [241, 64] width 71 height 74
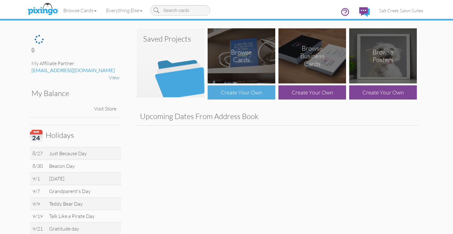
click at [221, 91] on div "Create Your Own" at bounding box center [241, 92] width 68 height 14
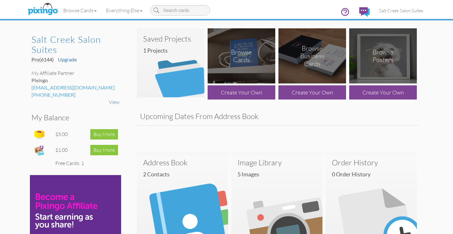
click at [239, 56] on div "Browse Cards" at bounding box center [241, 56] width 34 height 16
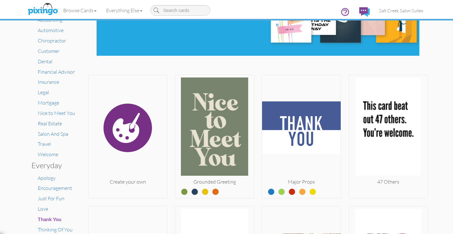
scroll to position [65, 0]
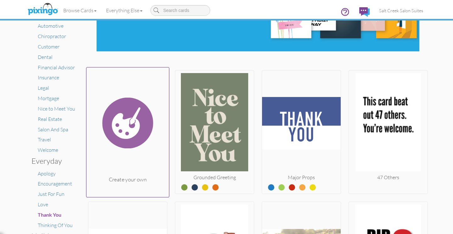
click at [128, 152] on img at bounding box center [127, 123] width 83 height 106
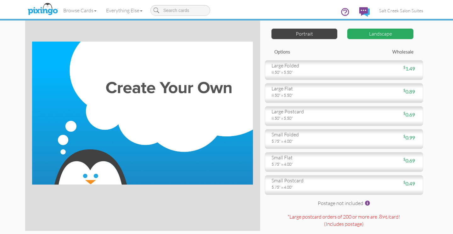
scroll to position [24, 0]
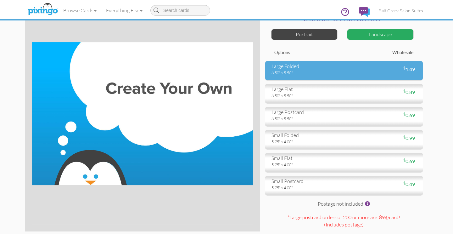
click at [352, 70] on div "$ 1.49" at bounding box center [382, 69] width 77 height 7
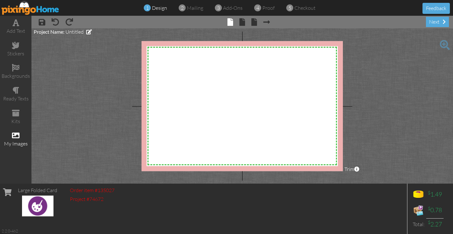
click at [22, 140] on div "my images" at bounding box center [15, 143] width 31 height 7
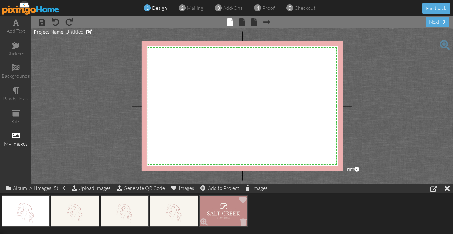
click at [216, 205] on img at bounding box center [223, 210] width 48 height 31
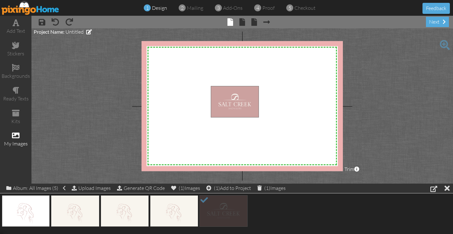
drag, startPoint x: 216, startPoint y: 205, endPoint x: 227, endPoint y: 96, distance: 109.7
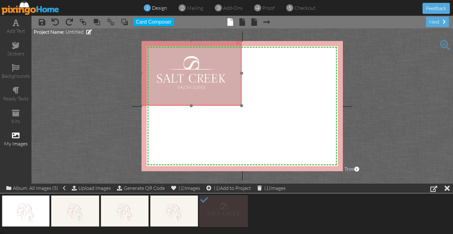
drag, startPoint x: 257, startPoint y: 122, endPoint x: 187, endPoint y: 77, distance: 83.2
click at [187, 77] on img at bounding box center [191, 72] width 101 height 65
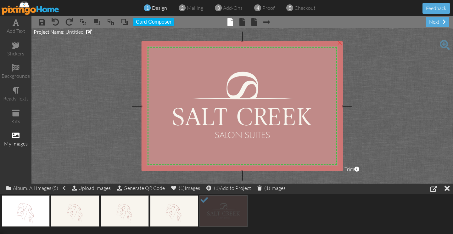
drag, startPoint x: 240, startPoint y: 104, endPoint x: 361, endPoint y: 170, distance: 138.1
click at [361, 170] on project-studio-wrapper "X X X X X X X X X X X X X X X X X X X X X X X X X X X X X X X X X X X X X X X X…" at bounding box center [241, 105] width 421 height 155
click at [244, 24] on span at bounding box center [242, 22] width 6 height 8
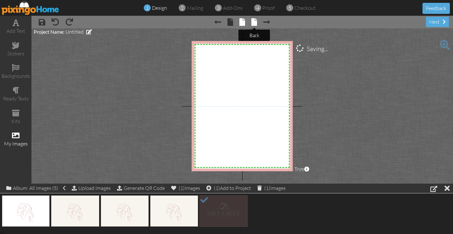
click at [254, 26] on tip-cont at bounding box center [254, 23] width 6 height 6
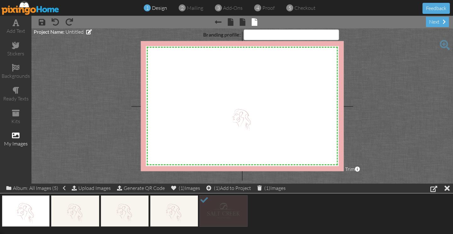
select select "object:2971"
click at [430, 19] on div "next" at bounding box center [437, 22] width 23 height 10
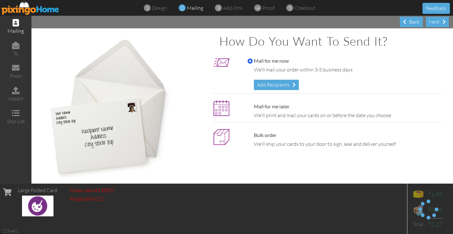
click at [284, 139] on div "Bulk order We'll ship your cards to your door to sign, seal and deliver yoursel…" at bounding box center [343, 139] width 201 height 16
click at [250, 134] on input "Bulk order" at bounding box center [249, 135] width 5 height 5
radio input "true"
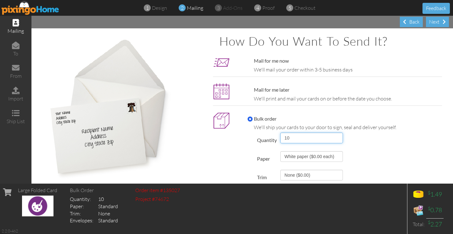
click at [290, 136] on select "10 25 40 50 75 100 125 150 200 250 300 350 400 450 500 1000 1500 2000 3000 4000…" at bounding box center [311, 137] width 63 height 11
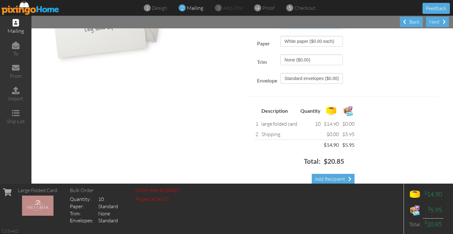
scroll to position [126, 0]
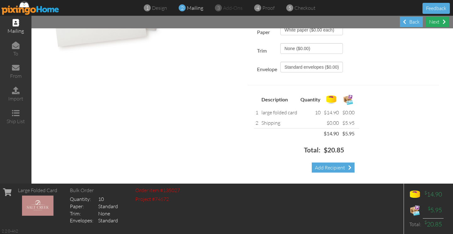
click at [433, 26] on div "Next" at bounding box center [437, 22] width 23 height 10
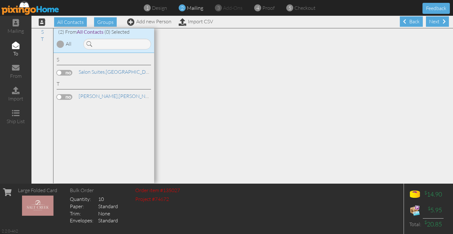
scroll to position [0, 0]
click at [104, 97] on link "[PERSON_NAME]" at bounding box center [118, 96] width 80 height 8
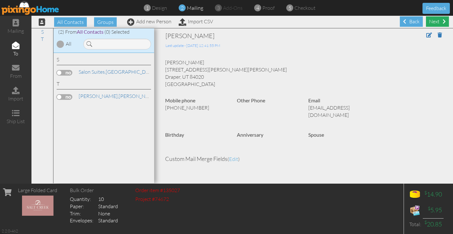
click at [437, 24] on div "Next" at bounding box center [437, 21] width 23 height 10
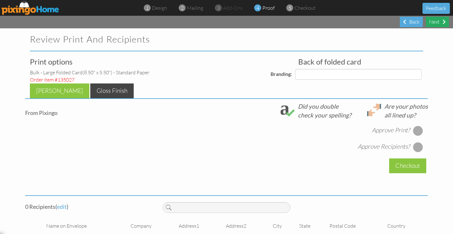
select select "object:3055"
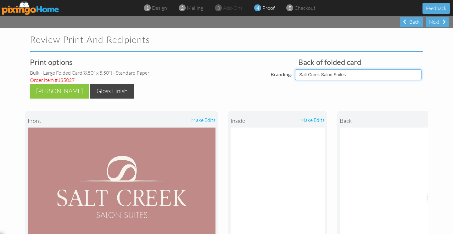
click at [322, 74] on select "Pixingo Default Profile Salt Creek Salon Suites" at bounding box center [358, 74] width 126 height 11
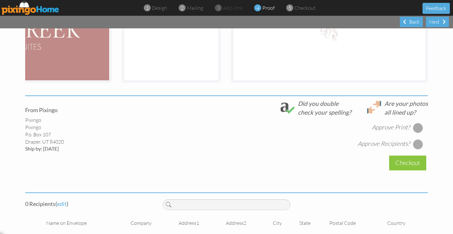
scroll to position [168, 0]
click at [417, 129] on div at bounding box center [418, 127] width 10 height 10
click at [416, 128] on div at bounding box center [418, 127] width 10 height 10
click at [416, 145] on div at bounding box center [418, 144] width 10 height 10
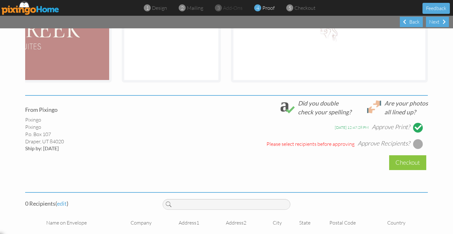
click at [416, 145] on div at bounding box center [418, 144] width 10 height 10
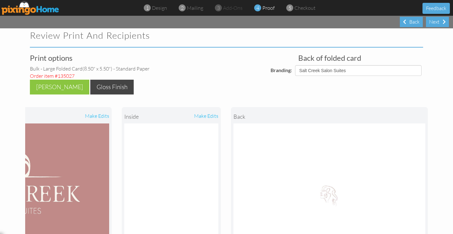
scroll to position [0, 0]
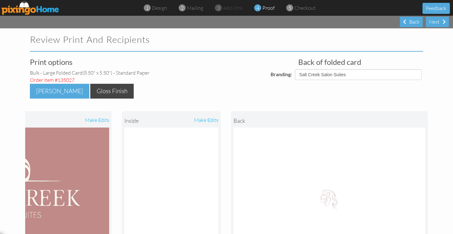
click at [66, 90] on div "[PERSON_NAME]" at bounding box center [59, 91] width 59 height 15
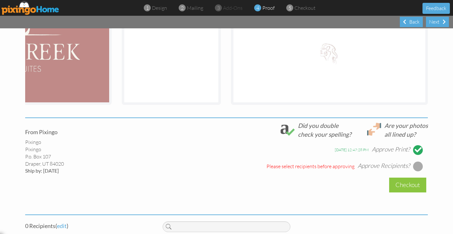
scroll to position [159, 0]
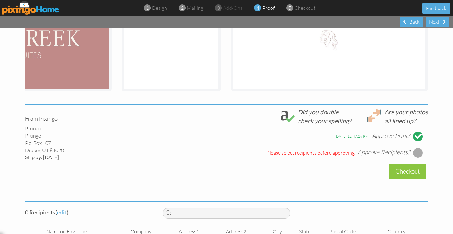
click at [419, 156] on div at bounding box center [418, 152] width 10 height 10
click at [418, 154] on div at bounding box center [418, 152] width 10 height 10
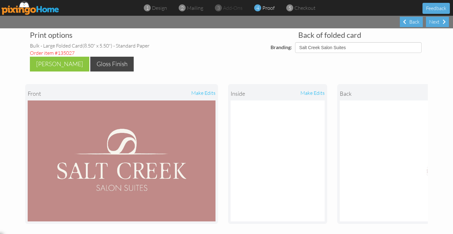
scroll to position [0, 0]
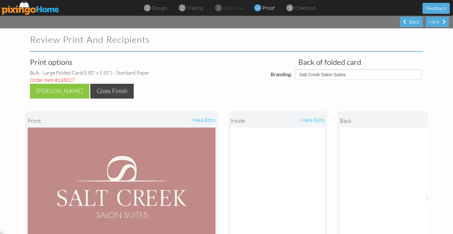
click at [112, 87] on div "Gloss Finish" at bounding box center [111, 91] width 43 height 15
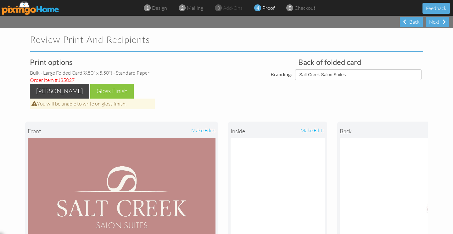
click at [56, 91] on div "[PERSON_NAME]" at bounding box center [59, 91] width 59 height 15
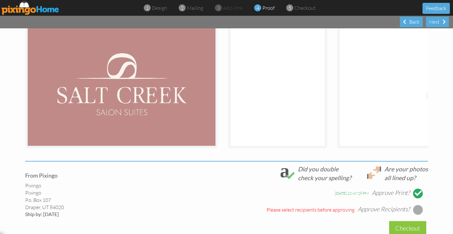
scroll to position [176, 0]
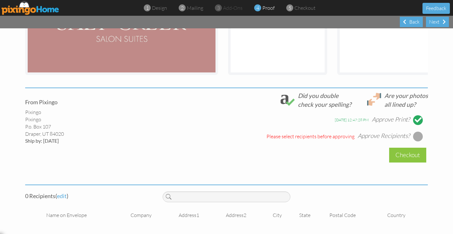
click at [413, 134] on div at bounding box center [418, 136] width 10 height 10
click at [416, 138] on div at bounding box center [418, 136] width 10 height 10
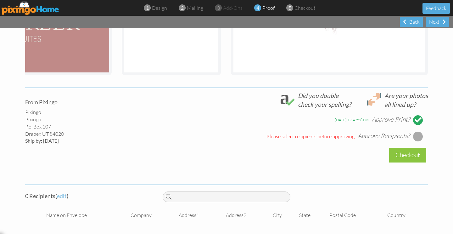
click at [63, 195] on span "edit" at bounding box center [62, 195] width 10 height 7
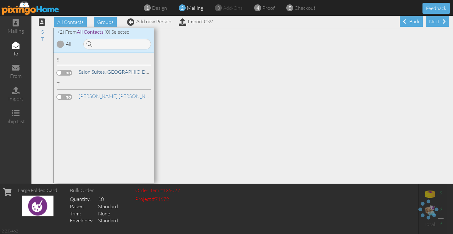
click at [95, 71] on span "Salon Suites," at bounding box center [92, 72] width 27 height 6
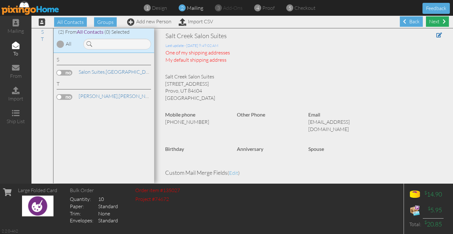
click at [435, 22] on div "Next" at bounding box center [437, 21] width 23 height 10
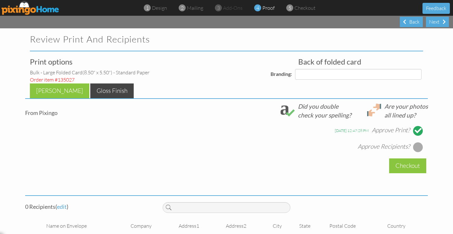
select select "object:3144"
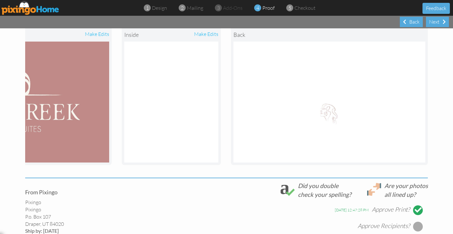
scroll to position [176, 0]
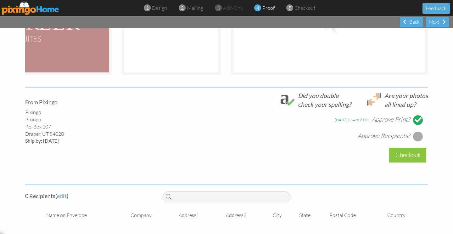
click at [418, 138] on div at bounding box center [418, 136] width 10 height 10
click at [62, 196] on span "edit" at bounding box center [62, 195] width 10 height 7
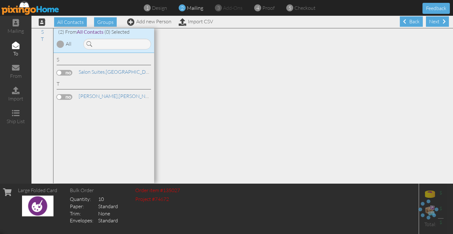
scroll to position [0, 0]
click at [127, 68] on link "[GEOGRAPHIC_DATA]" at bounding box center [117, 72] width 78 height 8
click at [62, 72] on label at bounding box center [65, 73] width 16 height 6
click at [0, 0] on input "checkbox" at bounding box center [0, 0] width 0 height 0
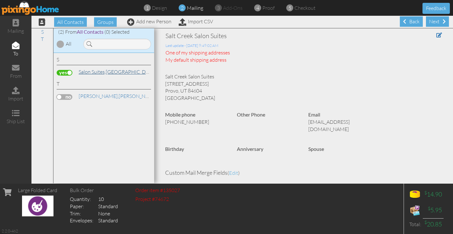
click at [94, 74] on link "[GEOGRAPHIC_DATA]" at bounding box center [117, 72] width 78 height 8
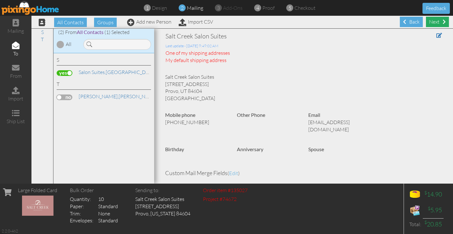
click at [432, 22] on div "Next" at bounding box center [437, 22] width 23 height 10
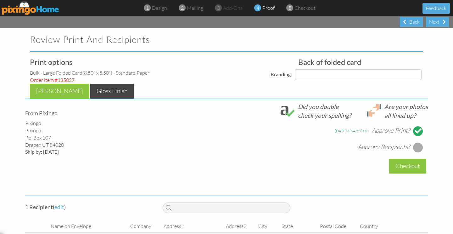
select select "object:3234"
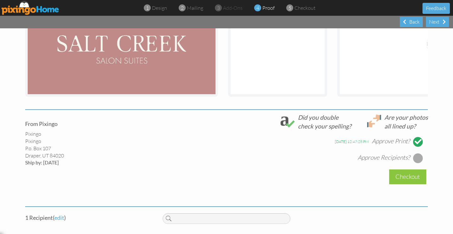
scroll to position [155, 0]
click at [420, 159] on div at bounding box center [418, 157] width 10 height 10
click at [417, 157] on div at bounding box center [418, 157] width 10 height 10
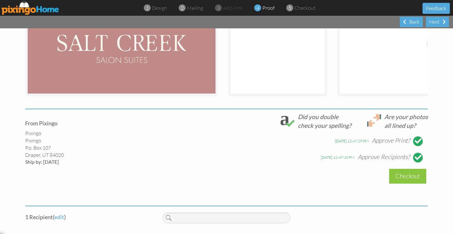
click at [419, 159] on div at bounding box center [417, 157] width 7 height 7
click at [419, 159] on div at bounding box center [418, 157] width 10 height 10
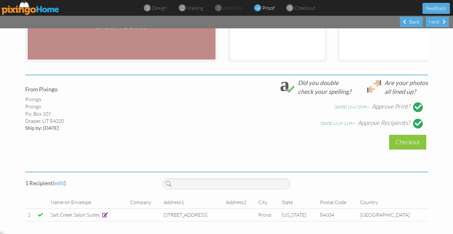
scroll to position [188, 0]
click at [394, 147] on div "Checkout" at bounding box center [407, 142] width 37 height 15
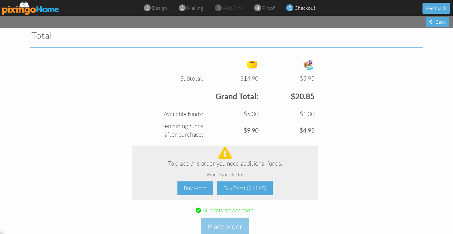
scroll to position [229, 0]
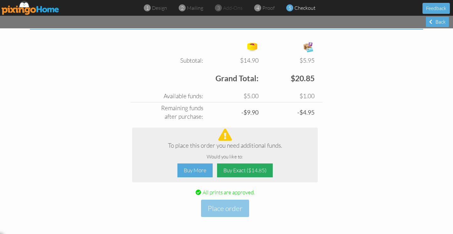
click at [237, 176] on div "Buy Exact ($14.85)" at bounding box center [245, 170] width 56 height 14
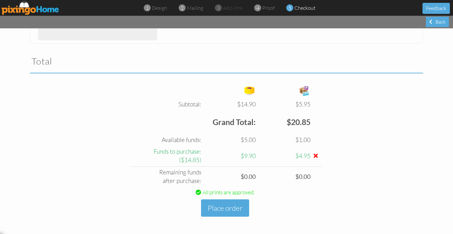
scroll to position [186, 0]
click at [210, 208] on button "Place order" at bounding box center [225, 207] width 48 height 17
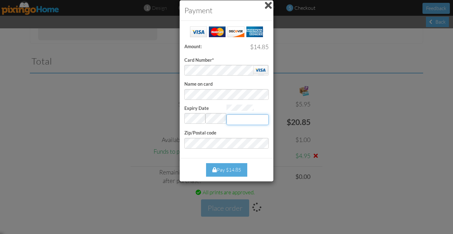
click at [244, 116] on input "Expiry Date" at bounding box center [247, 119] width 42 height 11
type input "146"
click at [231, 168] on div "Pay $14.85" at bounding box center [226, 170] width 41 height 14
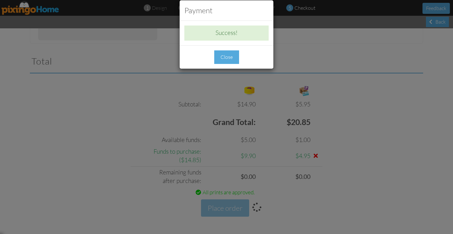
click at [230, 60] on div "Close" at bounding box center [226, 57] width 25 height 14
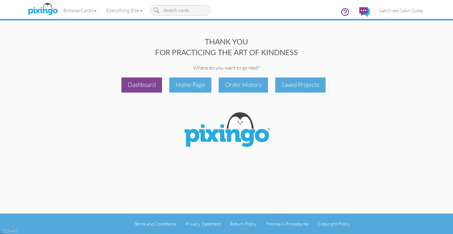
click at [124, 85] on div "Dashboard" at bounding box center [141, 84] width 41 height 15
